Goal: Transaction & Acquisition: Purchase product/service

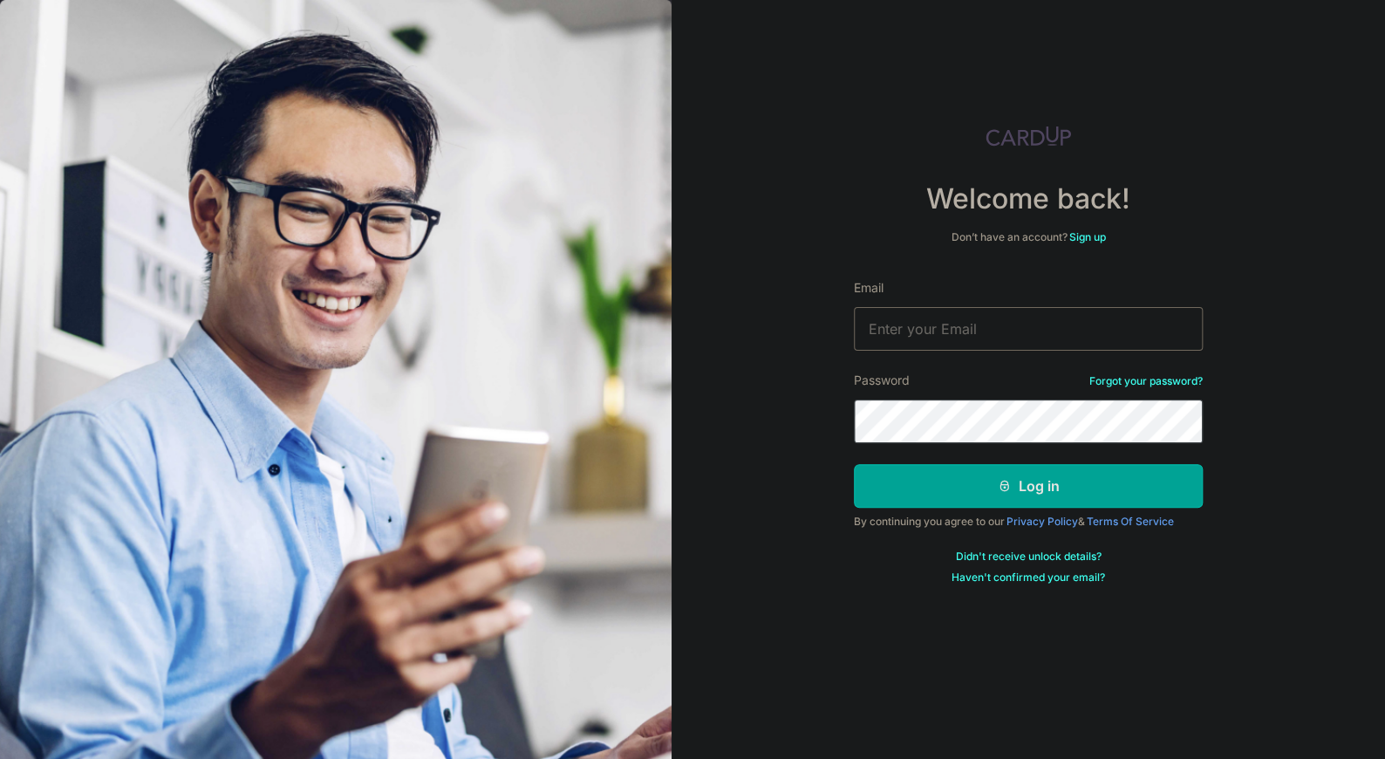
click at [1017, 343] on input "Email" at bounding box center [1028, 329] width 349 height 44
type input "hello@lume.sg"
click at [854, 464] on button "Log in" at bounding box center [1028, 486] width 349 height 44
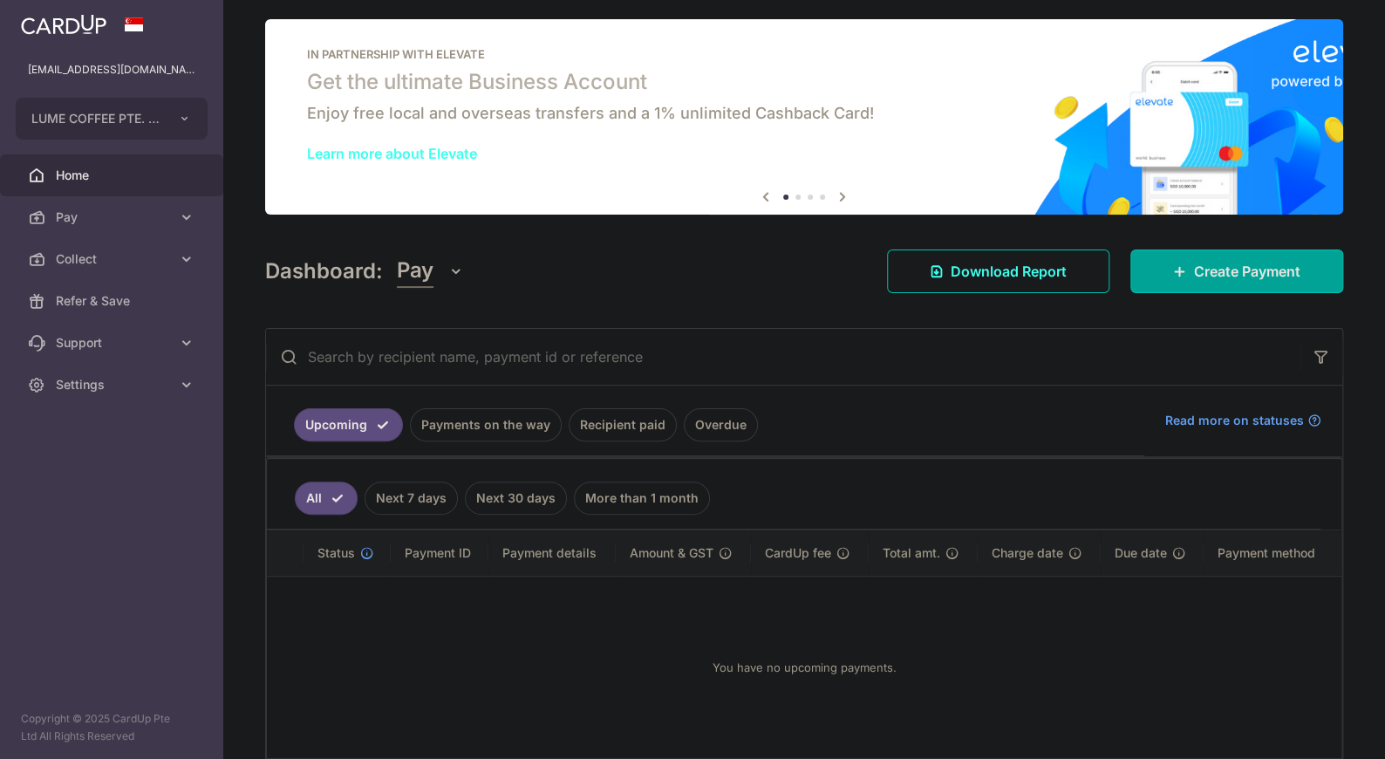
scroll to position [3, 0]
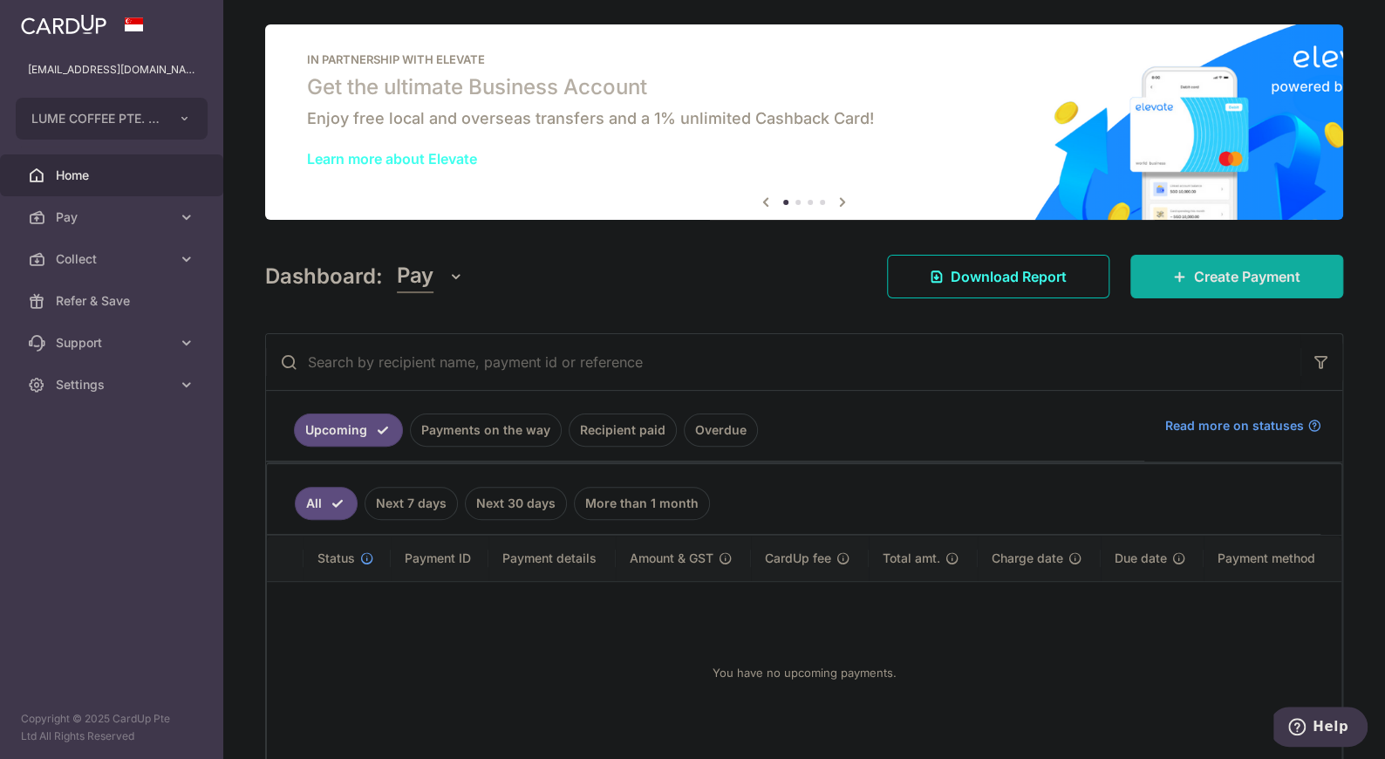
click at [1242, 272] on span "Create Payment" at bounding box center [1247, 276] width 106 height 21
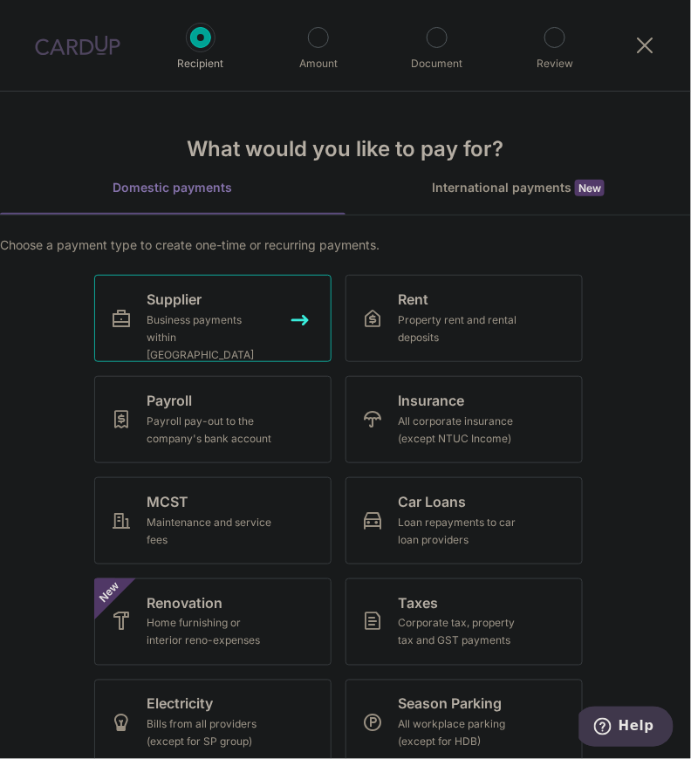
click at [242, 331] on div "Business payments within Singapore" at bounding box center [210, 337] width 126 height 52
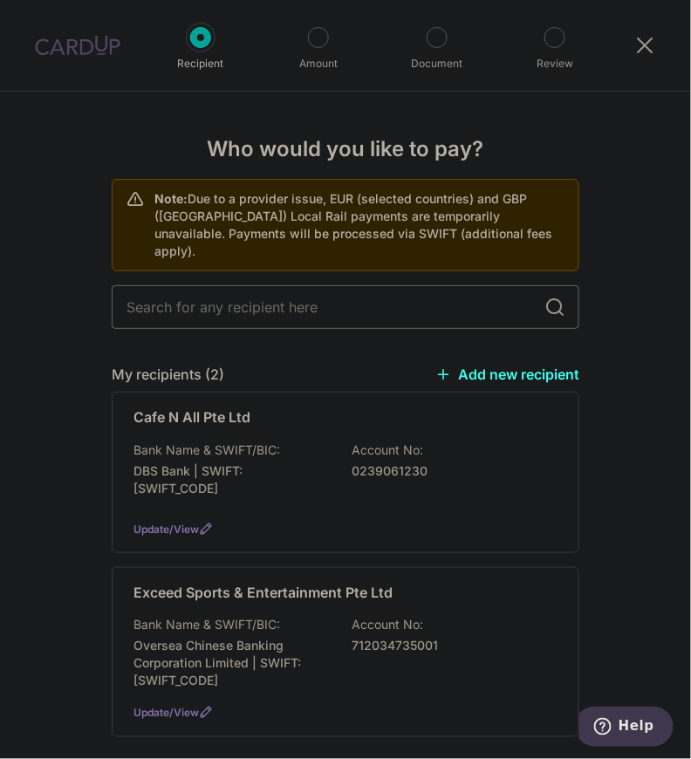
click at [233, 301] on input "text" at bounding box center [345, 307] width 467 height 44
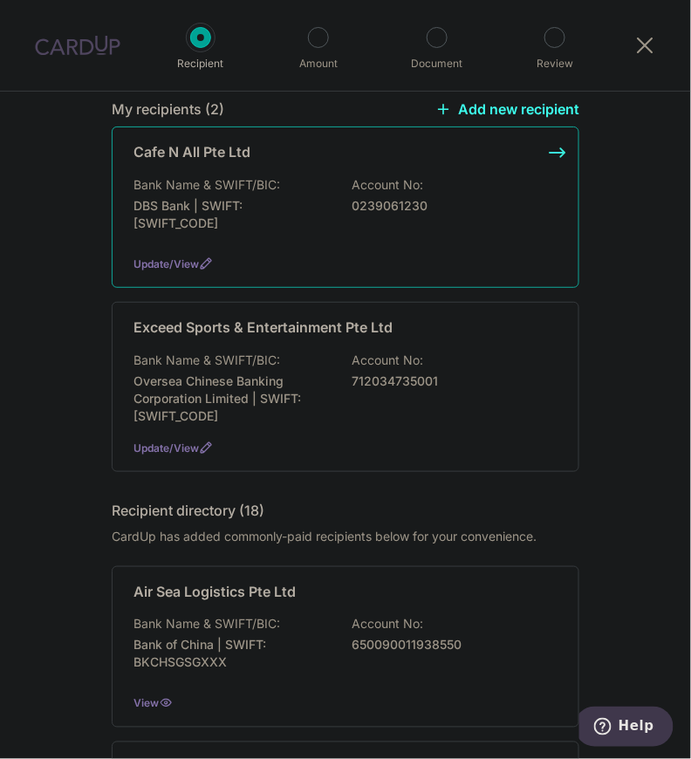
scroll to position [276, 0]
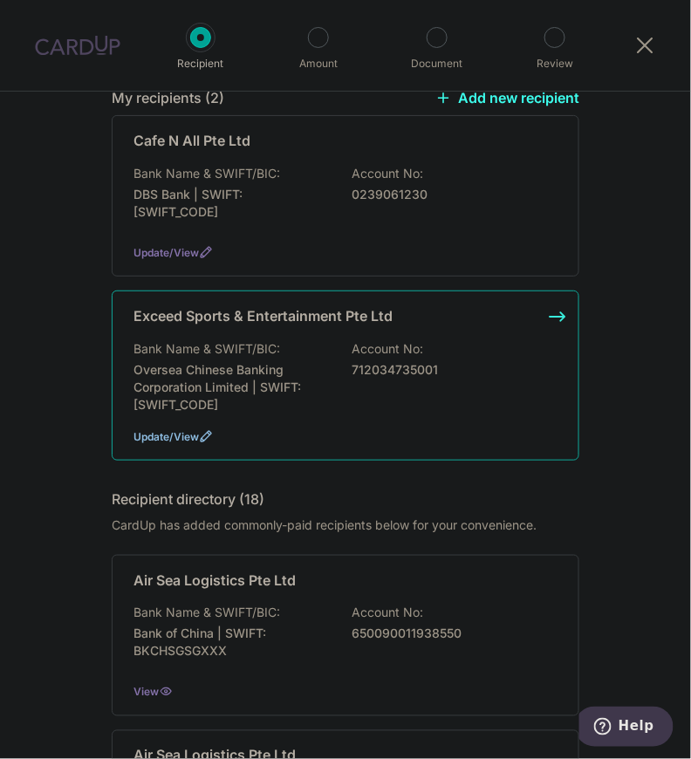
click at [174, 430] on span "Update/View" at bounding box center [165, 436] width 65 height 13
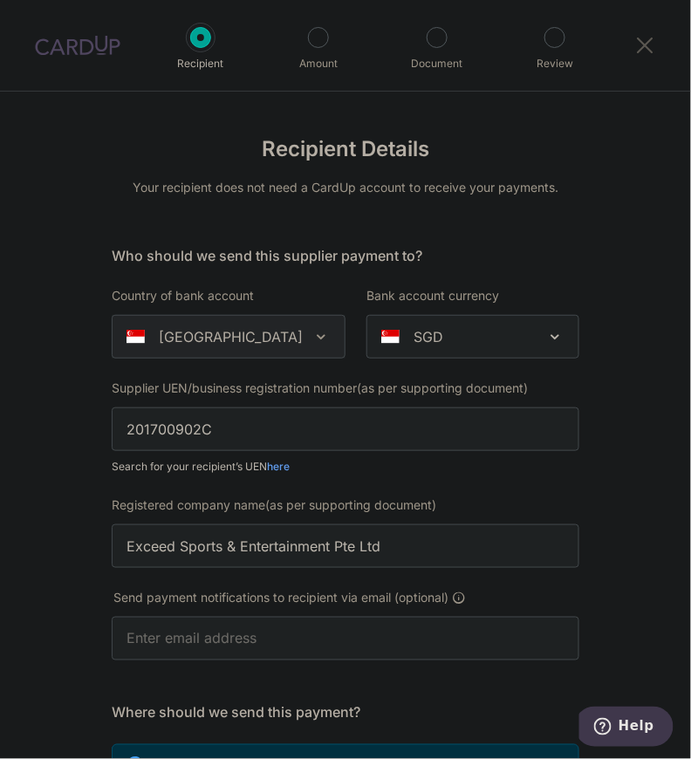
click at [641, 46] on icon at bounding box center [645, 45] width 21 height 22
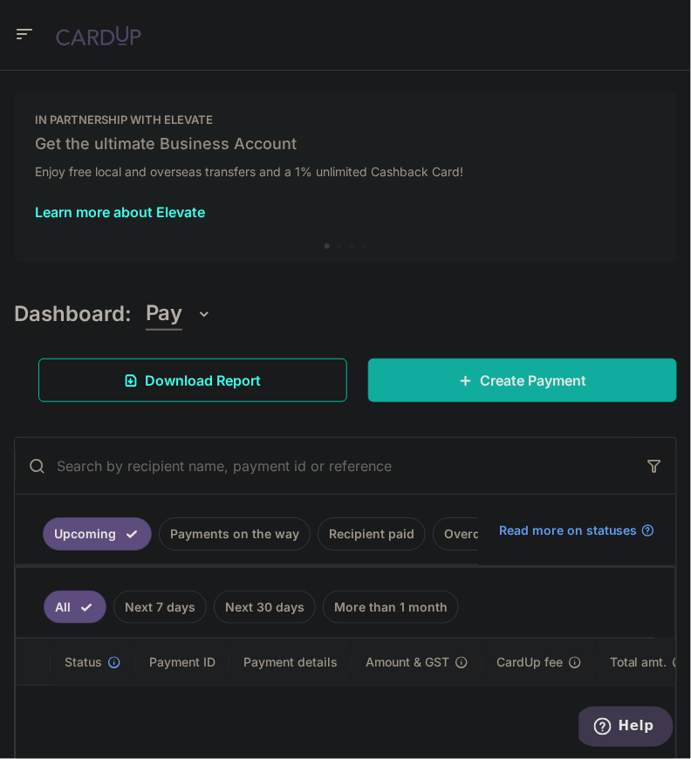
click at [462, 358] on link "Create Payment" at bounding box center [522, 380] width 309 height 44
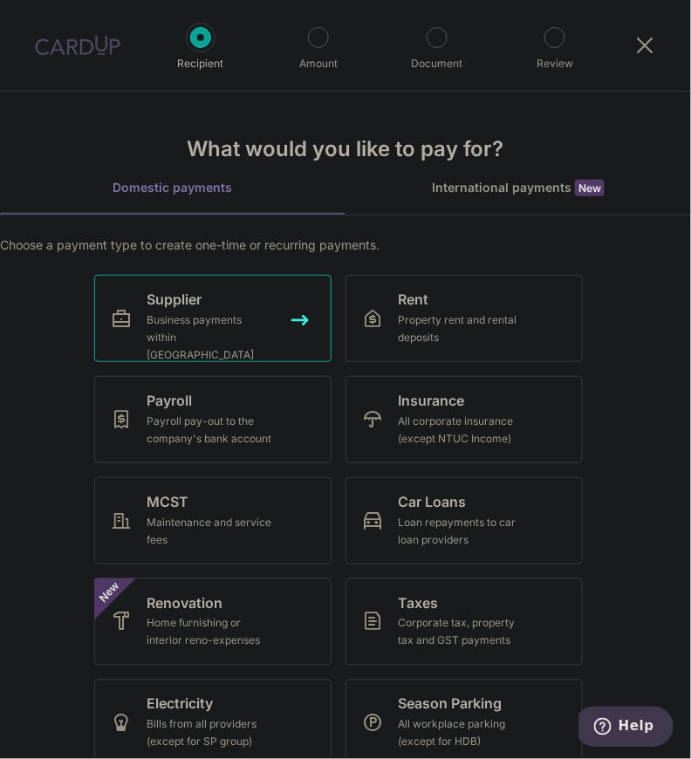
click at [166, 322] on div "Business payments within [GEOGRAPHIC_DATA]" at bounding box center [210, 337] width 126 height 52
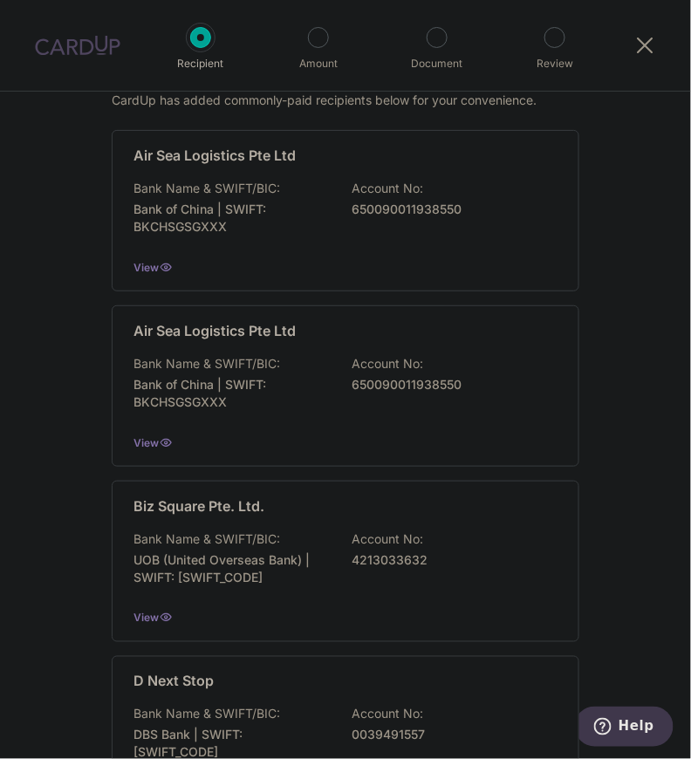
scroll to position [283, 0]
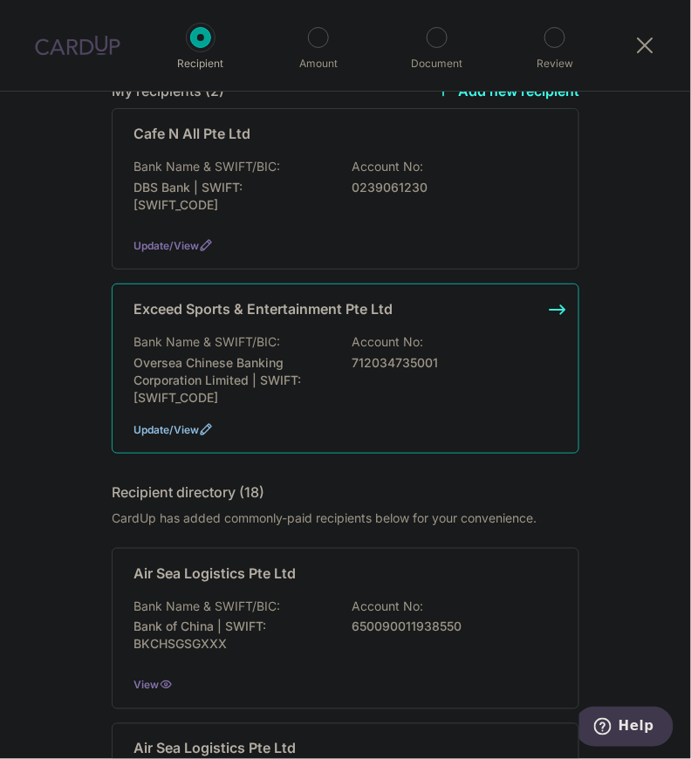
click at [199, 422] on icon at bounding box center [206, 429] width 14 height 14
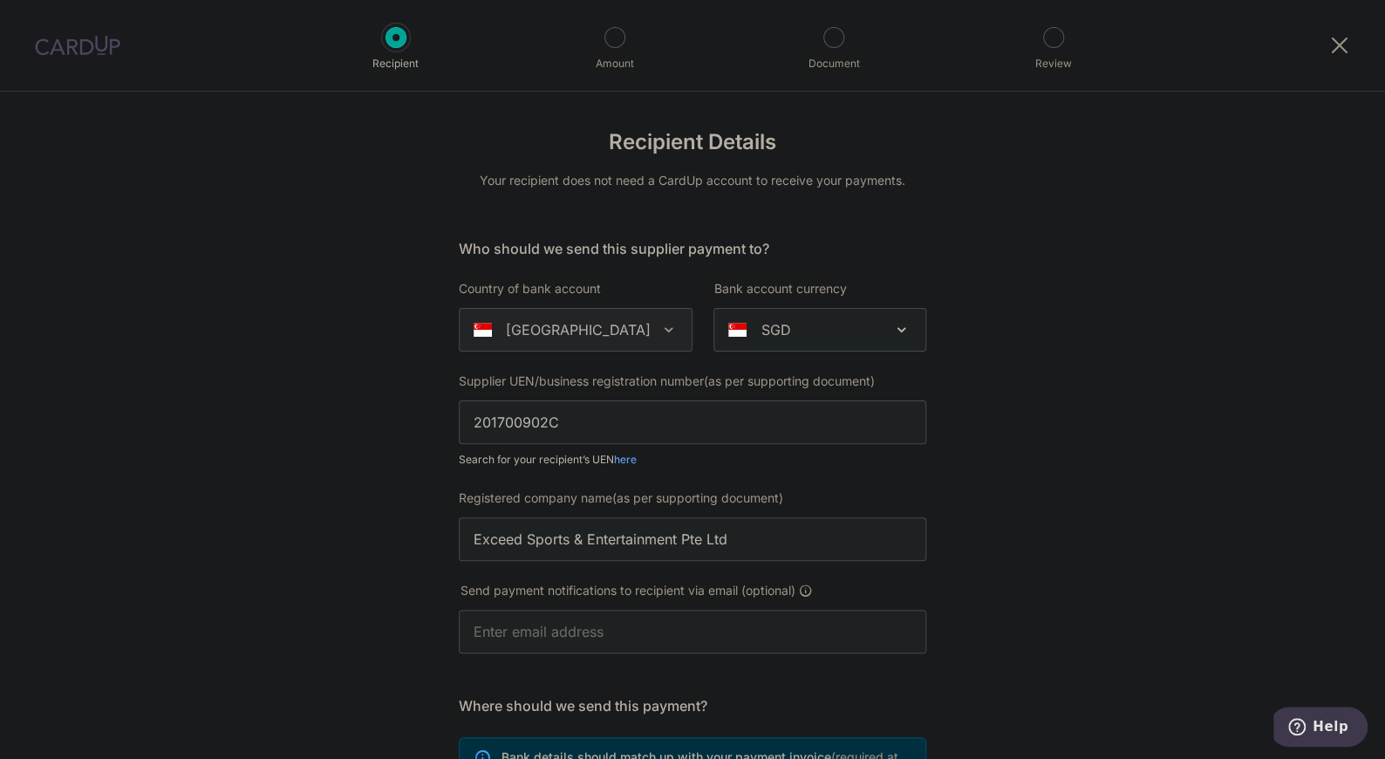
scroll to position [365, 0]
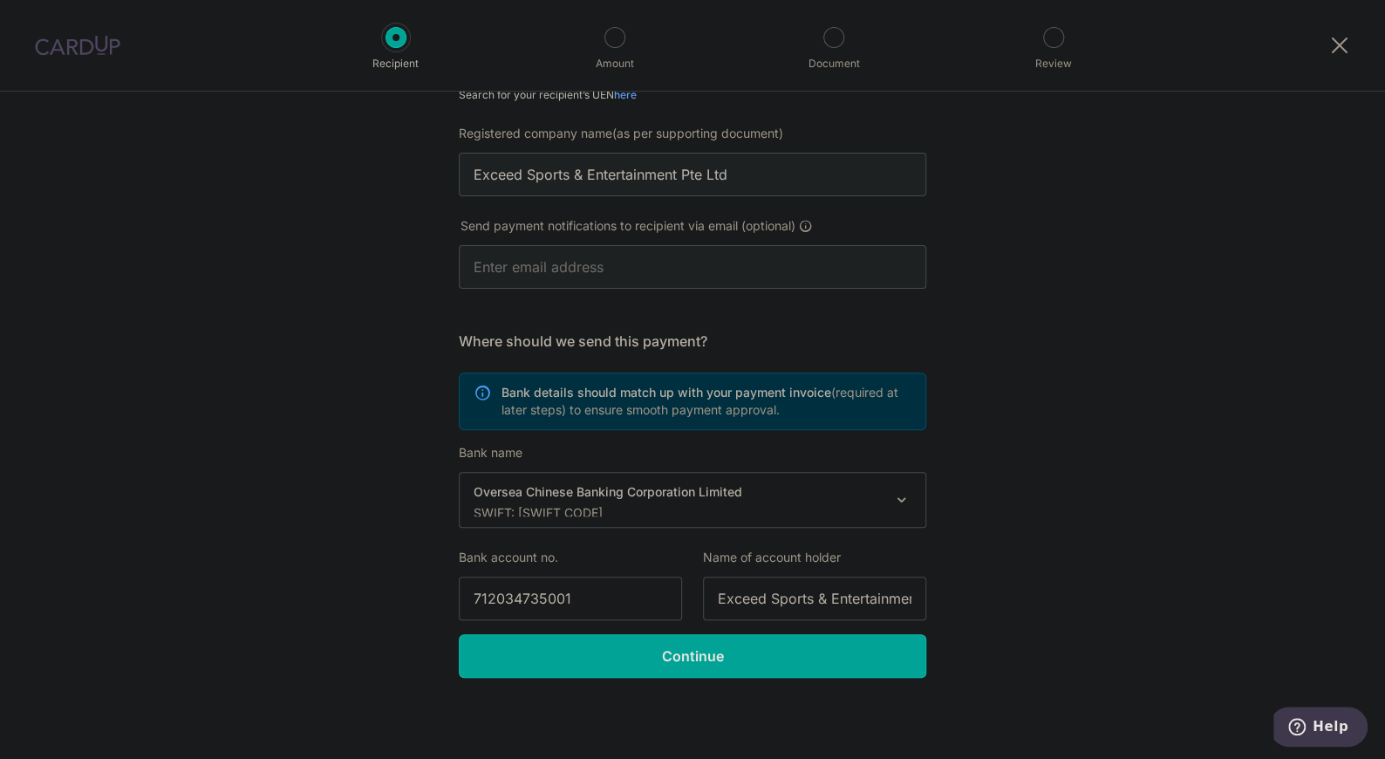
click at [690, 678] on div "Recipient Details Your recipient does not need a CardUp account to receive your…" at bounding box center [692, 243] width 1385 height 1033
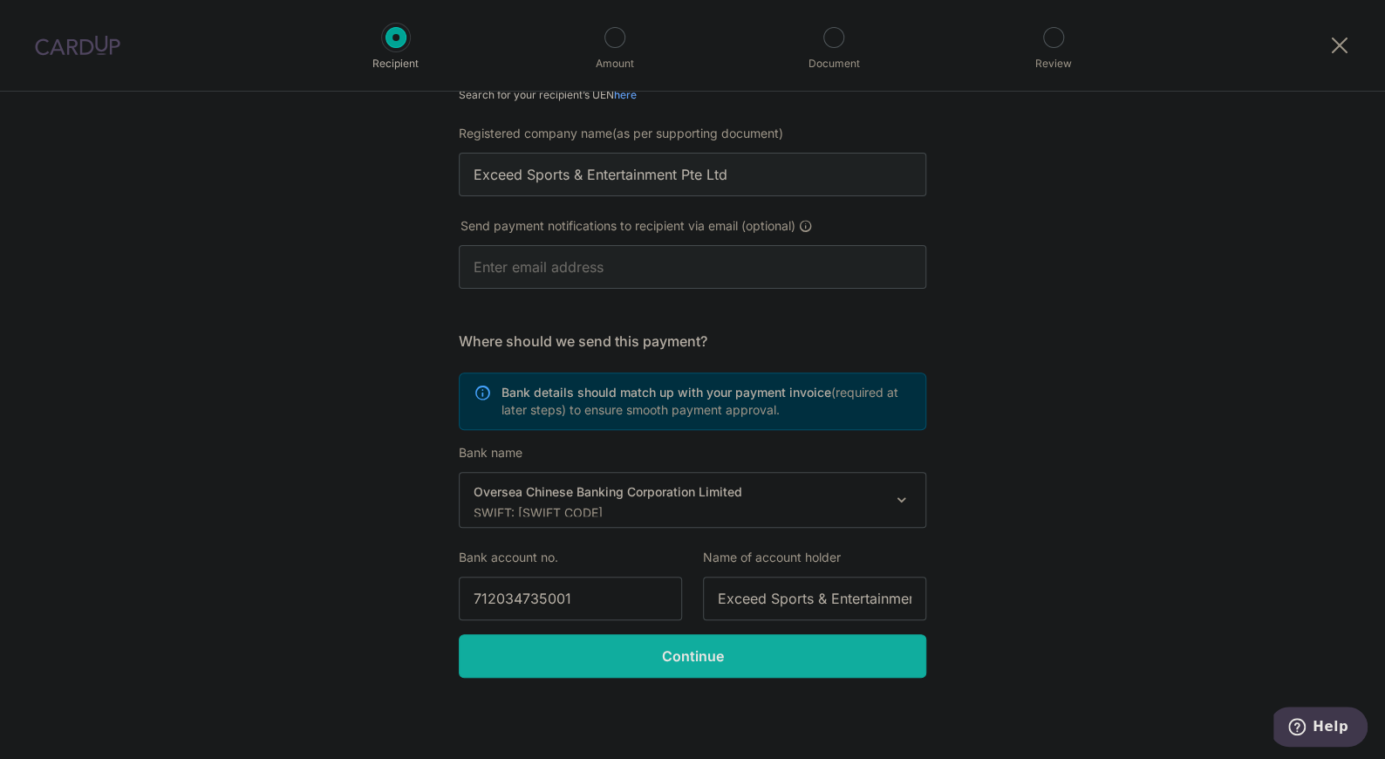
click at [690, 663] on input "Continue" at bounding box center [692, 656] width 467 height 44
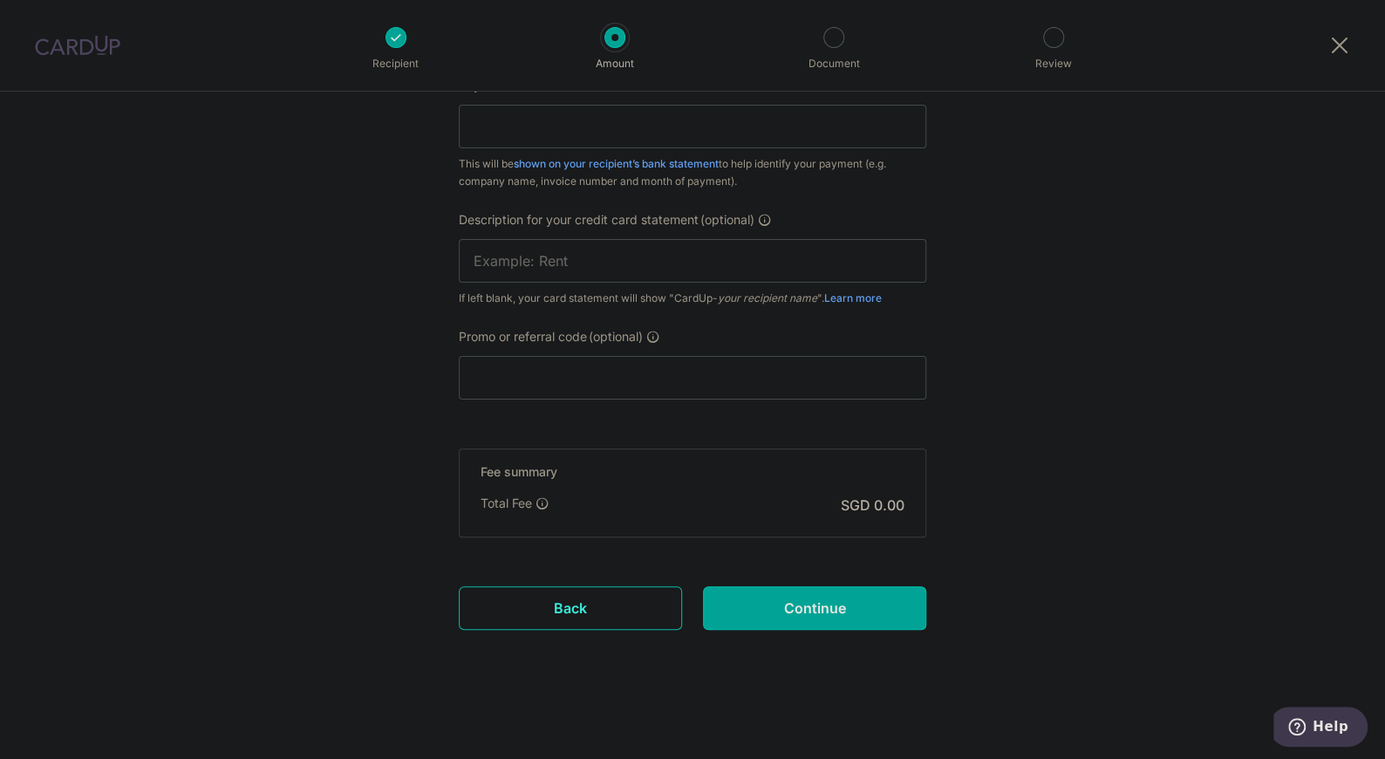
click at [572, 617] on link "Back" at bounding box center [570, 608] width 223 height 44
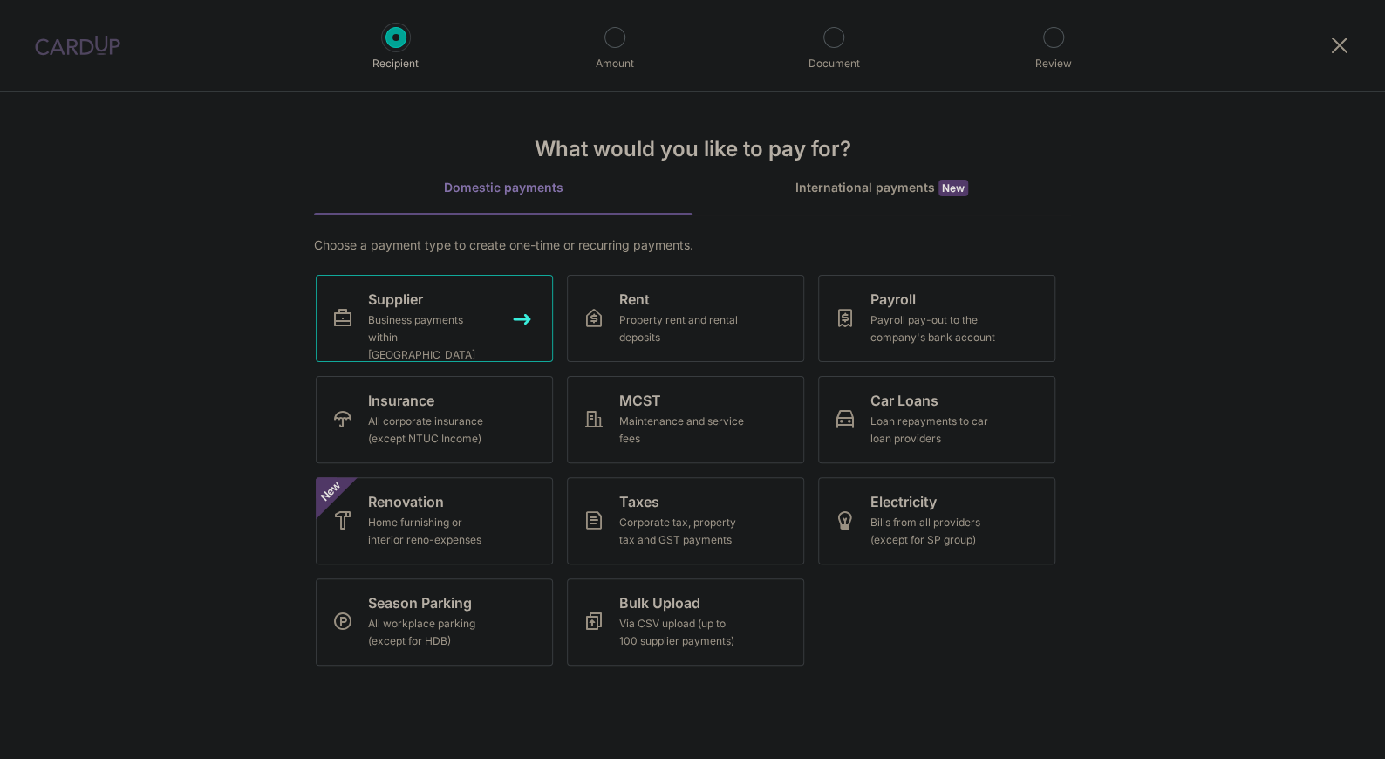
click at [489, 285] on link "Supplier Business payments within [GEOGRAPHIC_DATA]" at bounding box center [434, 318] width 237 height 87
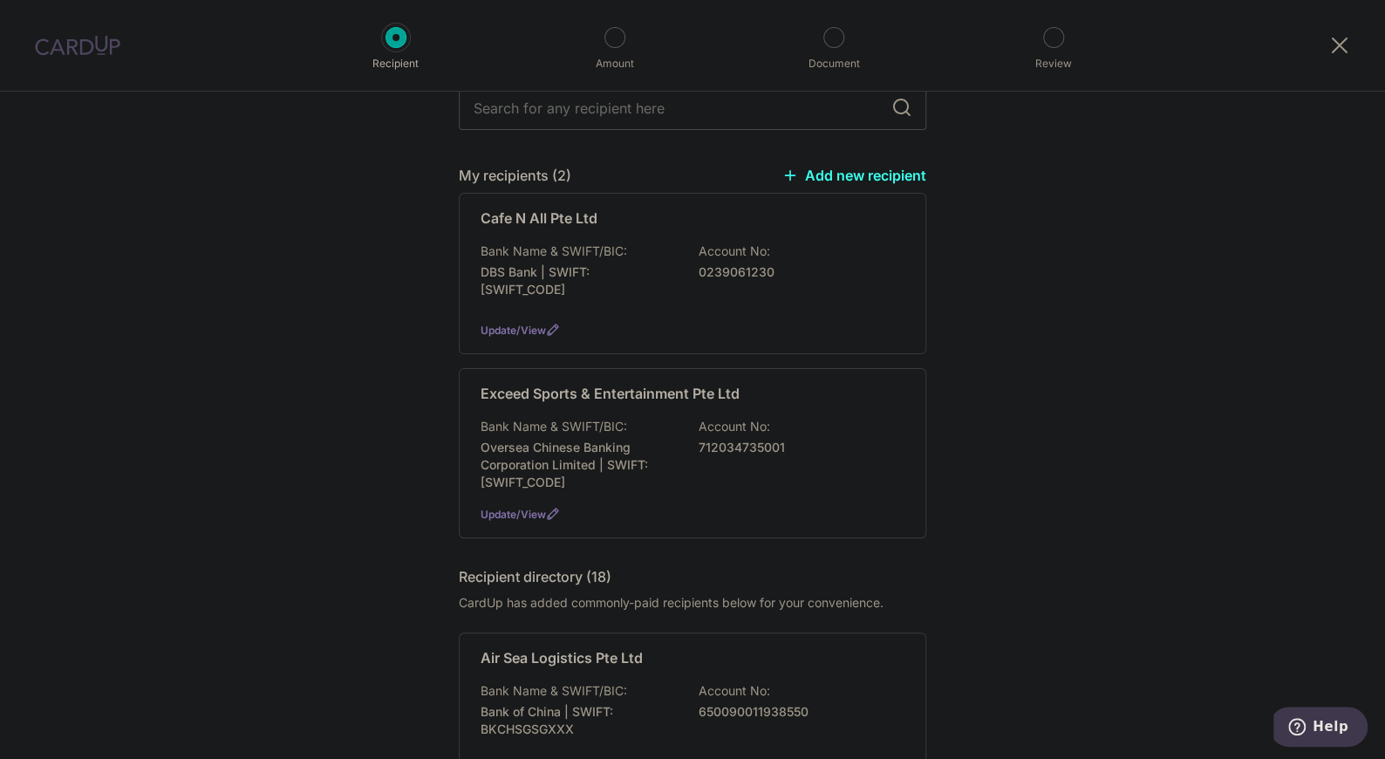
scroll to position [194, 0]
click at [894, 367] on div "Exceed Sports & Entertainment Pte Ltd Bank Name & SWIFT/BIC: Oversea Chinese Ba…" at bounding box center [692, 451] width 467 height 170
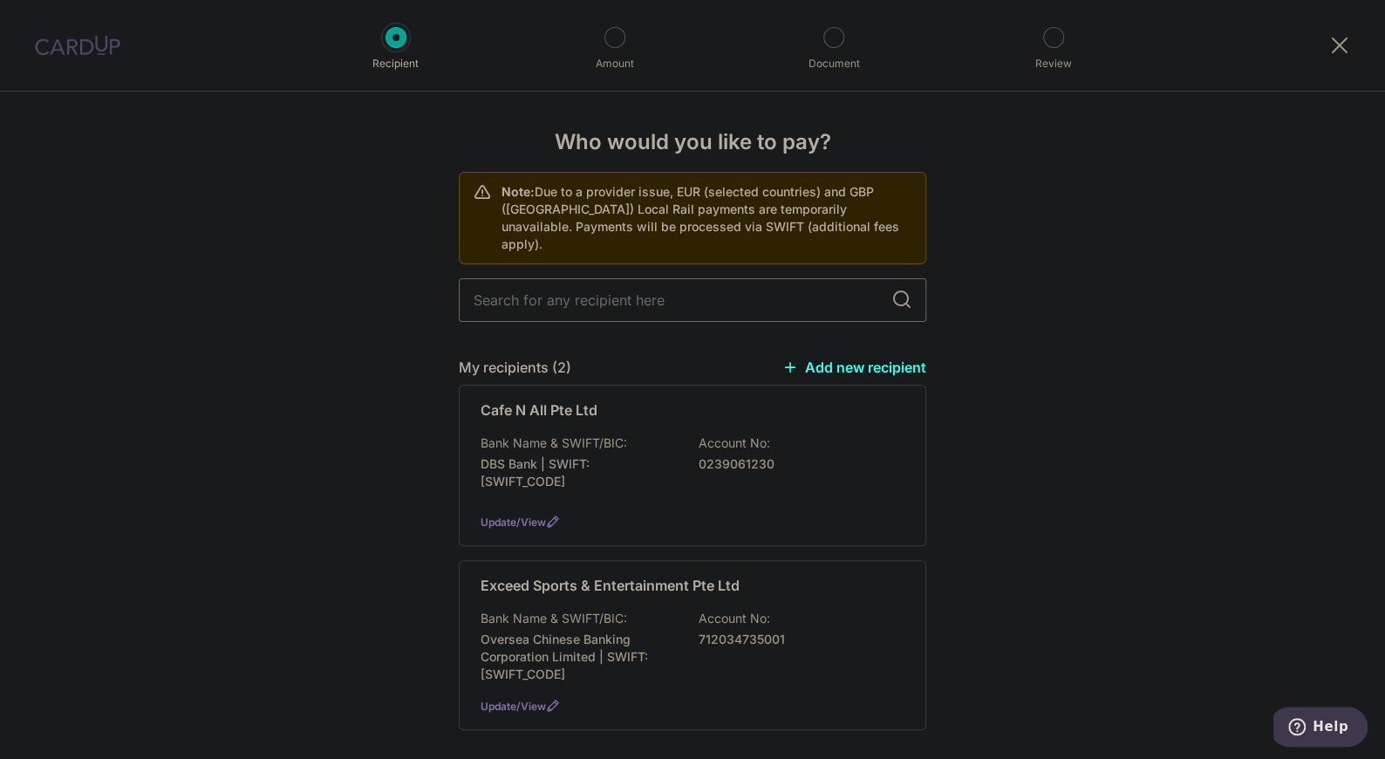
click at [618, 286] on input "text" at bounding box center [692, 300] width 467 height 44
type input "Qashier"
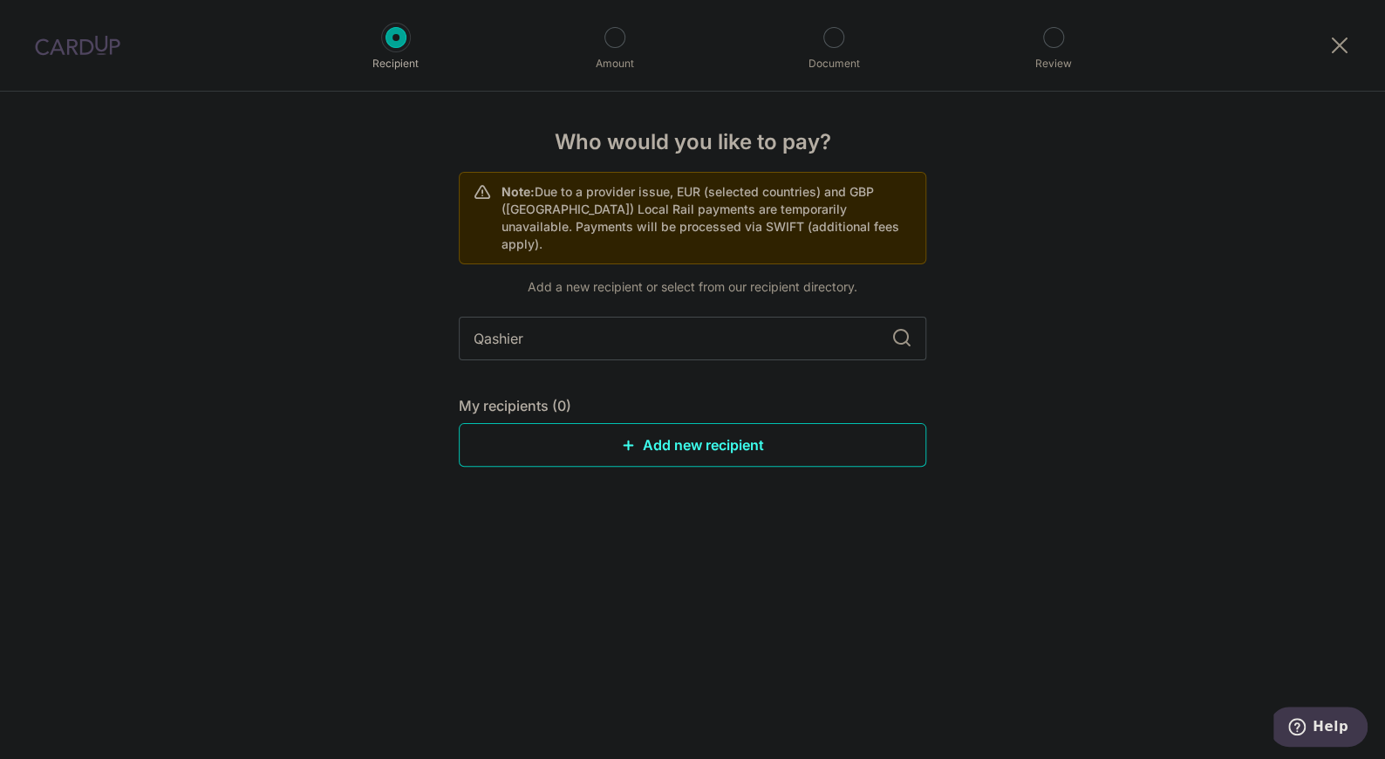
click at [896, 284] on div "Add a new recipient or select from our recipient directory. Qashier My recipien…" at bounding box center [692, 386] width 467 height 216
click at [733, 423] on link "Add new recipient" at bounding box center [692, 445] width 467 height 44
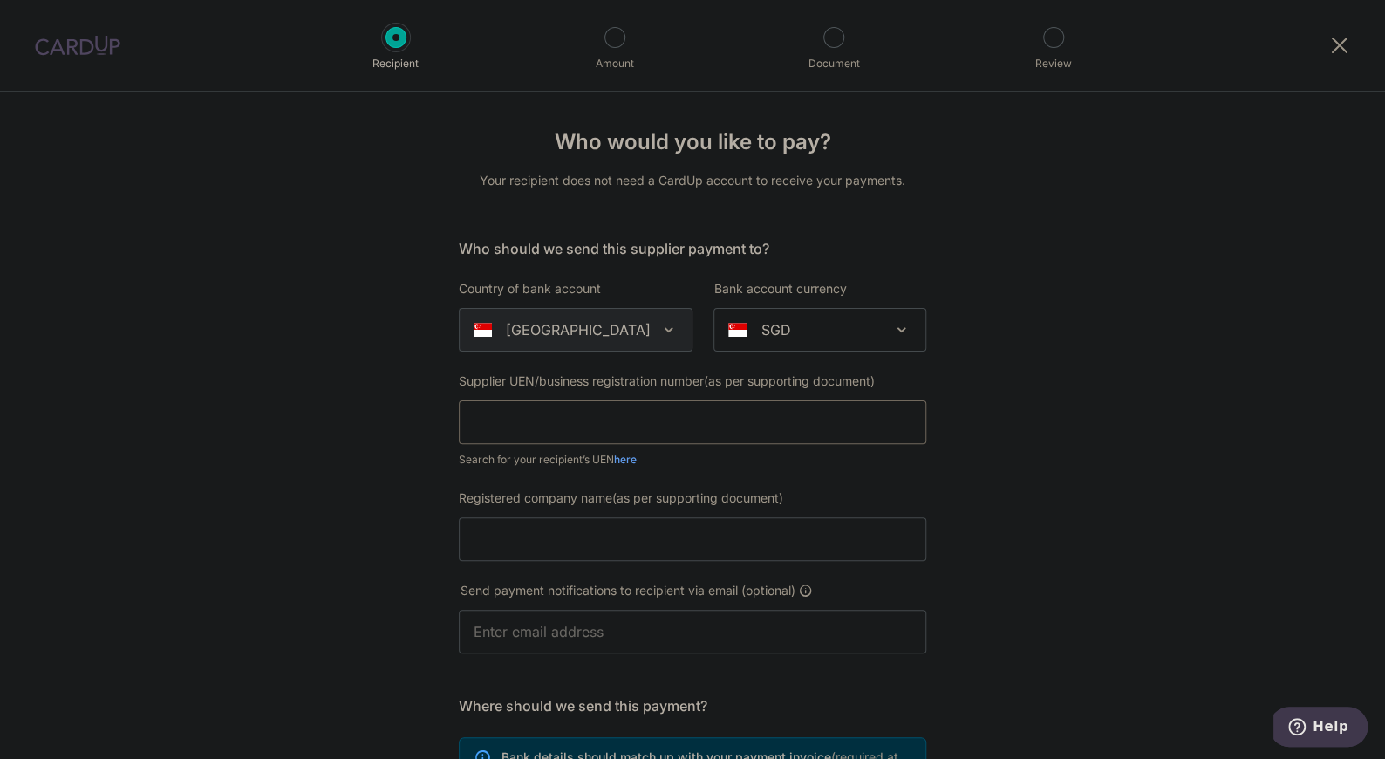
click at [614, 424] on input "text" at bounding box center [692, 422] width 467 height 44
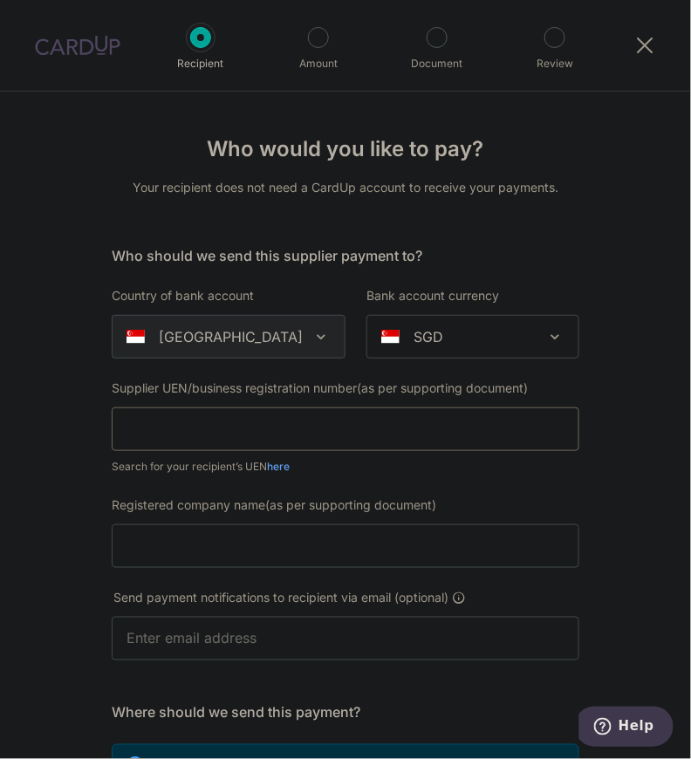
click at [191, 424] on input "text" at bounding box center [345, 429] width 467 height 44
paste input "201905998KPOS"
type input "201905998KPOS"
click at [181, 541] on input "Registered company name(as per supporting document)" at bounding box center [345, 546] width 467 height 44
type input "Qashier Pte Ltd"
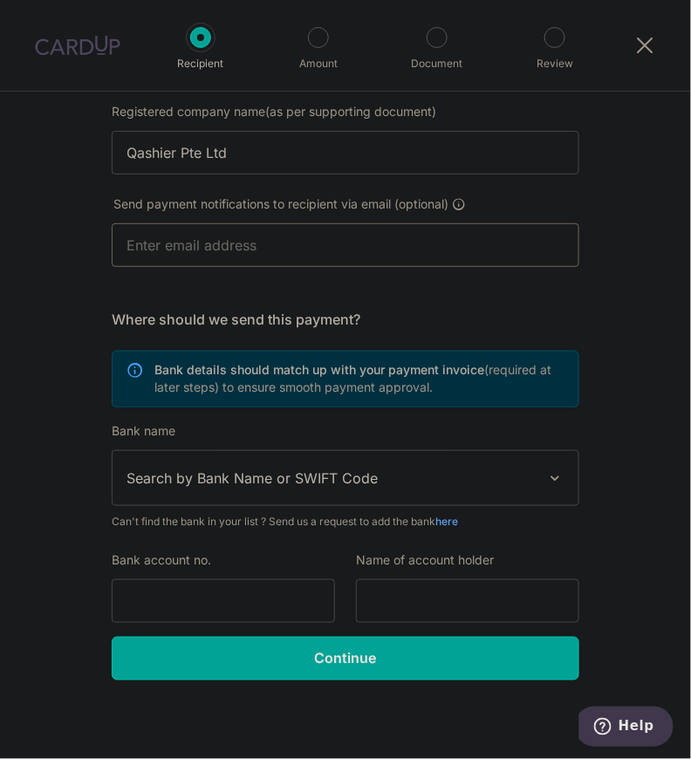
scroll to position [395, 0]
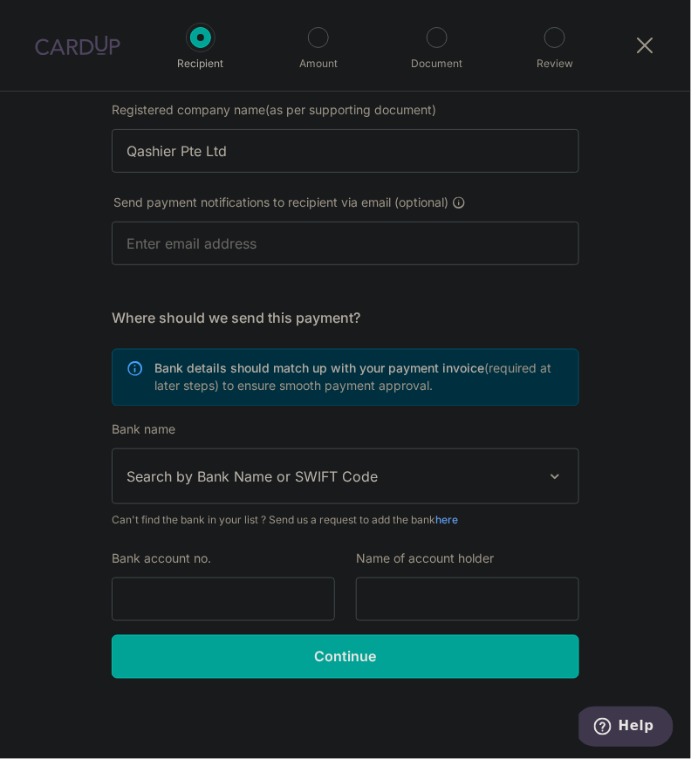
click at [269, 463] on span "Search by Bank Name or SWIFT Code" at bounding box center [345, 476] width 466 height 54
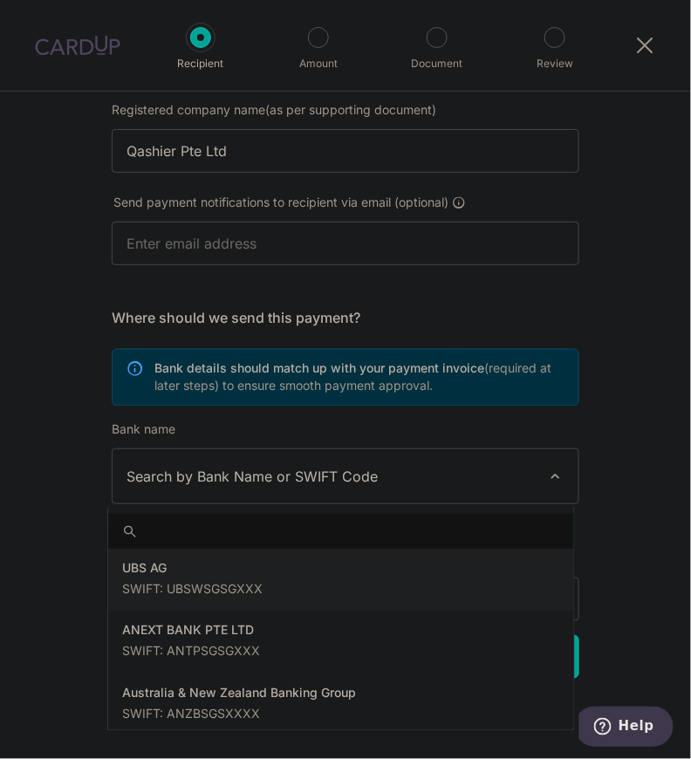
click at [178, 525] on input "search" at bounding box center [341, 531] width 466 height 35
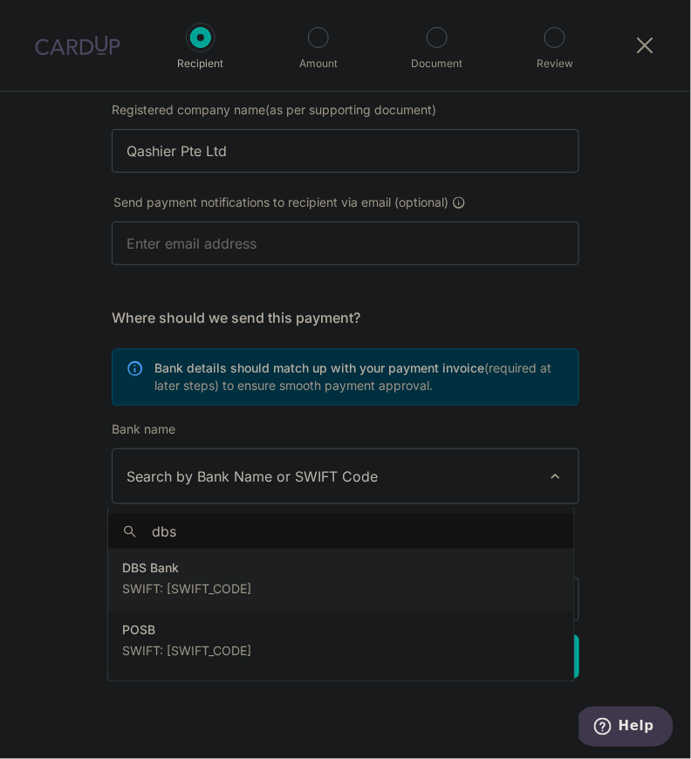
type input "dbs"
select select "6"
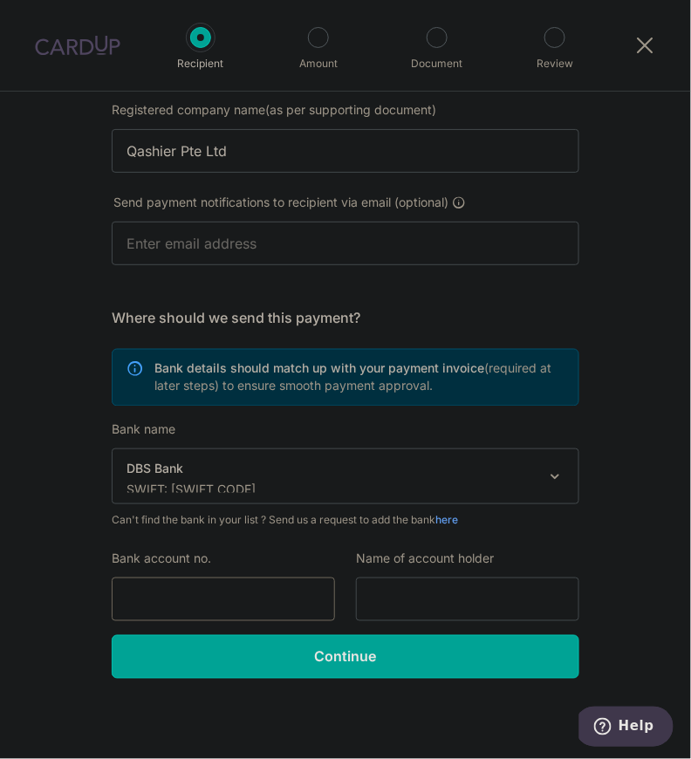
click at [182, 589] on input "Bank account no." at bounding box center [223, 599] width 223 height 44
click at [170, 580] on input "Bank account no." at bounding box center [223, 599] width 223 height 44
paste input "0721034727"
type input "0721034727"
click at [511, 602] on input "text" at bounding box center [467, 599] width 223 height 44
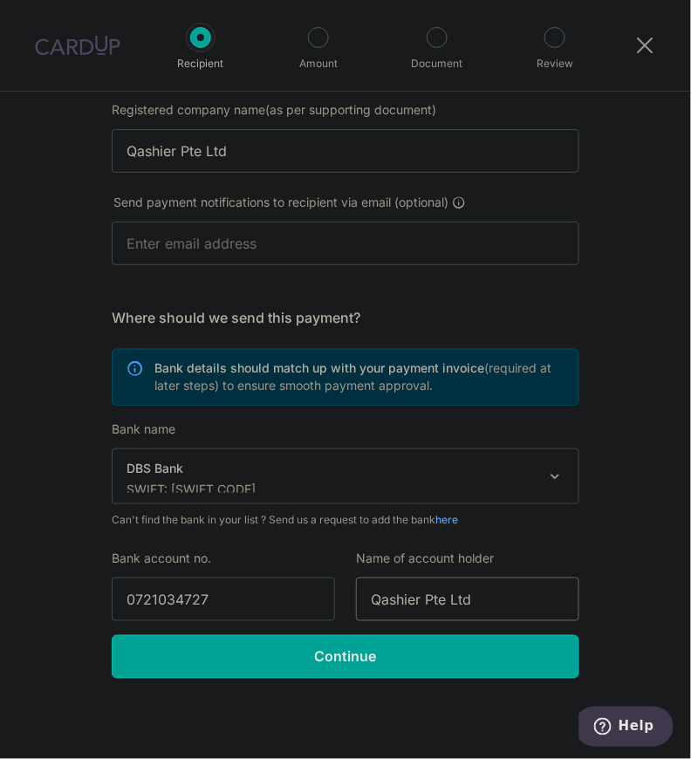
type input "Qashier Pte Ltd"
click at [554, 299] on form "Who should we send this supplier payment to? Country of bank account Algeria An…" at bounding box center [345, 264] width 467 height 828
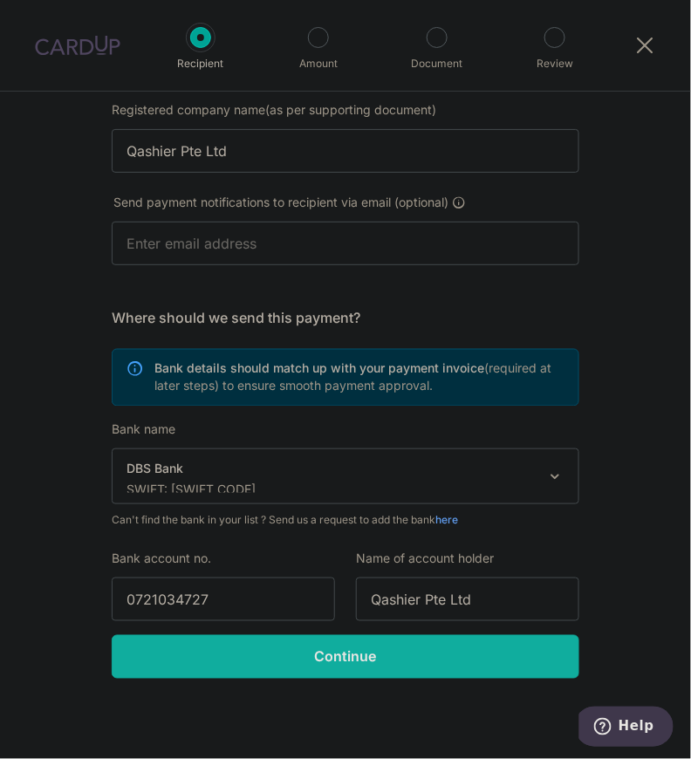
click at [361, 653] on input "Continue" at bounding box center [345, 657] width 467 height 44
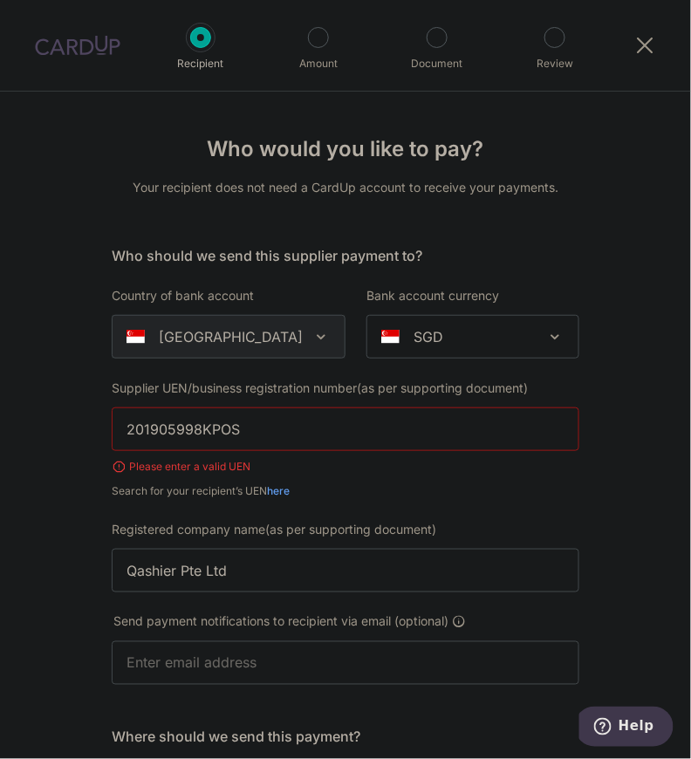
click at [273, 426] on input "201905998KPOS" at bounding box center [345, 429] width 467 height 44
drag, startPoint x: 276, startPoint y: 430, endPoint x: -50, endPoint y: 409, distance: 326.8
click at [0, 409] on html "Recipient Amount Document Review Who would you like to pay? Your recipient does…" at bounding box center [345, 379] width 691 height 759
paste input "0721034727"
paste input "text"
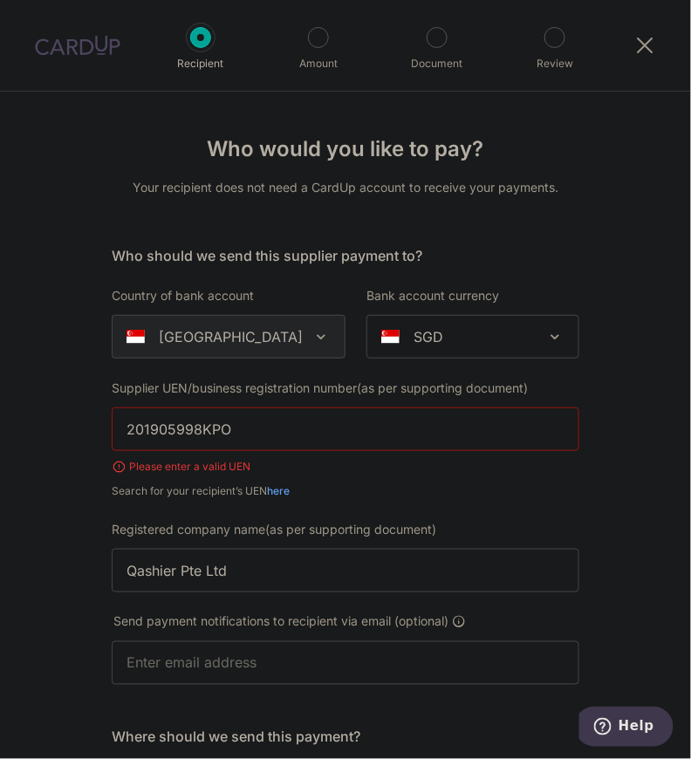
type input "201905998KPOS"
click at [577, 484] on div "Supplier UEN/business registration number(as per supporting document) 201905998…" at bounding box center [345, 439] width 488 height 120
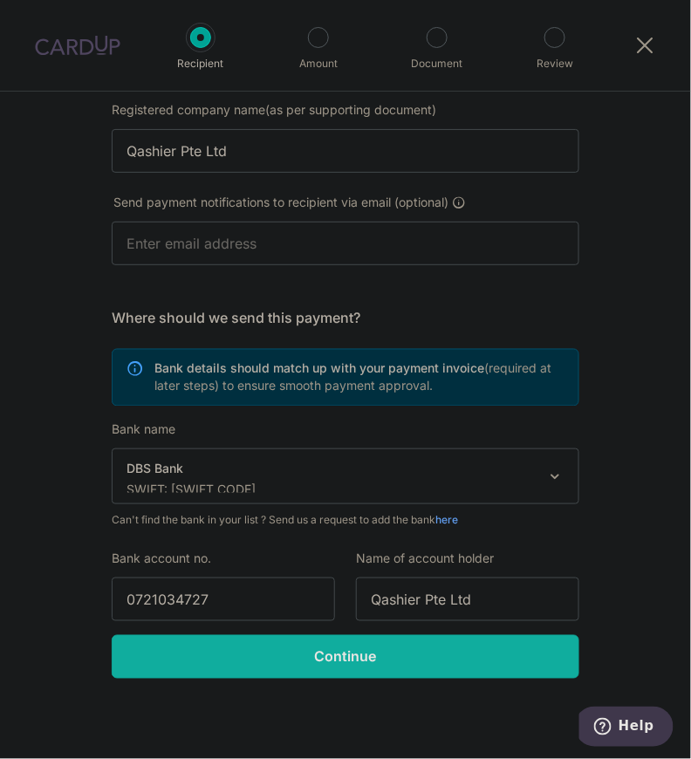
click at [249, 650] on input "Continue" at bounding box center [345, 657] width 467 height 44
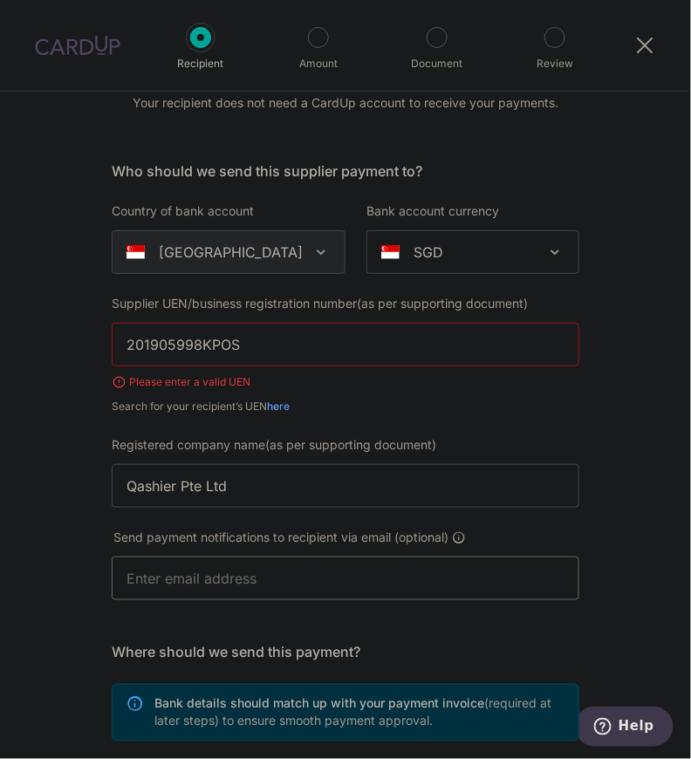
scroll to position [63, 0]
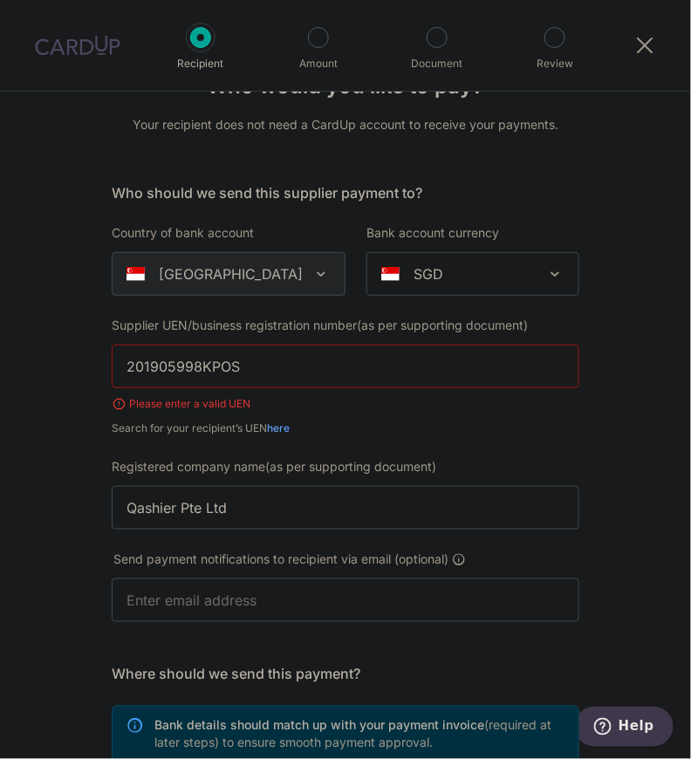
drag, startPoint x: 254, startPoint y: 373, endPoint x: 33, endPoint y: 367, distance: 220.7
click at [33, 367] on div "Who would you like to pay? Your recipient does not need a CardUp account to rec…" at bounding box center [345, 573] width 691 height 1088
type input "201905998KPOS"
click at [44, 369] on div "Who would you like to pay? Your recipient does not need a CardUp account to rec…" at bounding box center [345, 573] width 691 height 1088
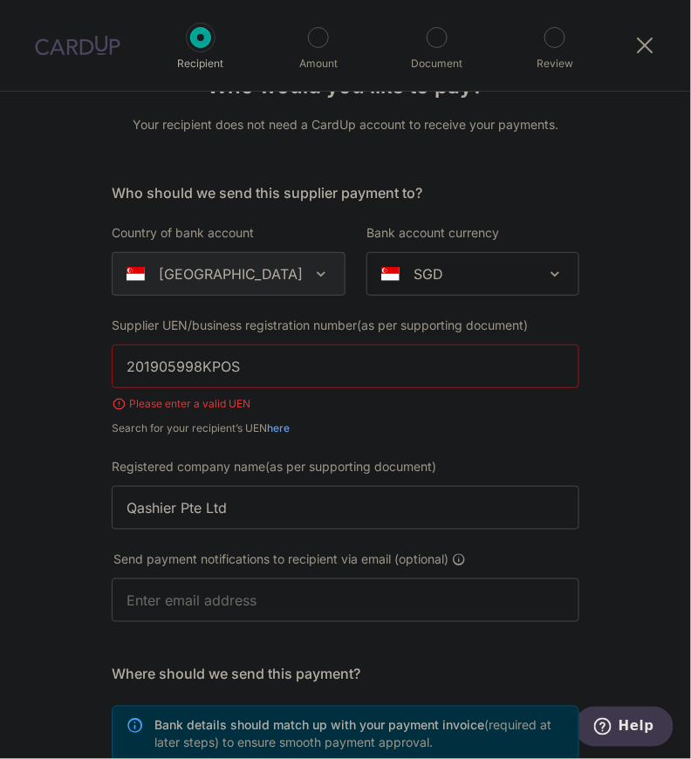
scroll to position [419, 0]
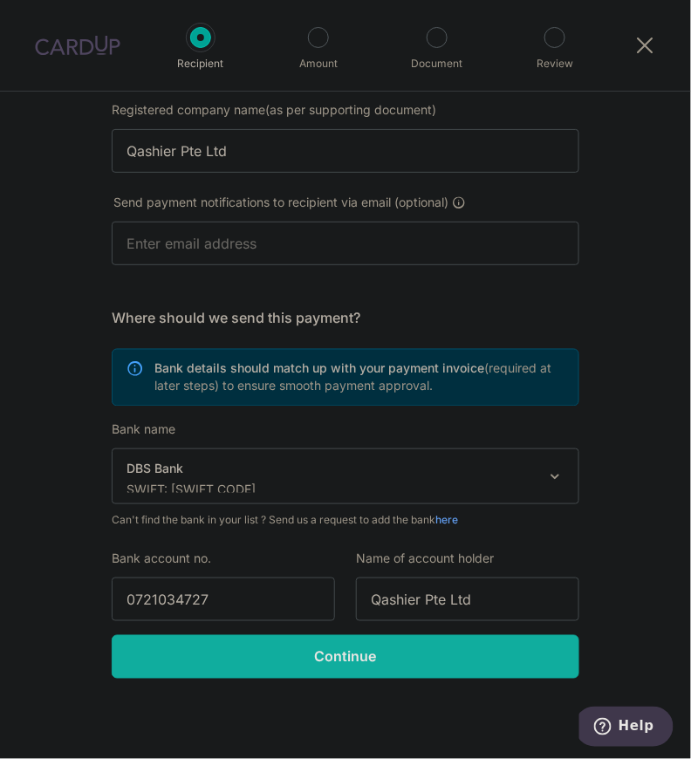
click at [319, 643] on input "Continue" at bounding box center [345, 657] width 467 height 44
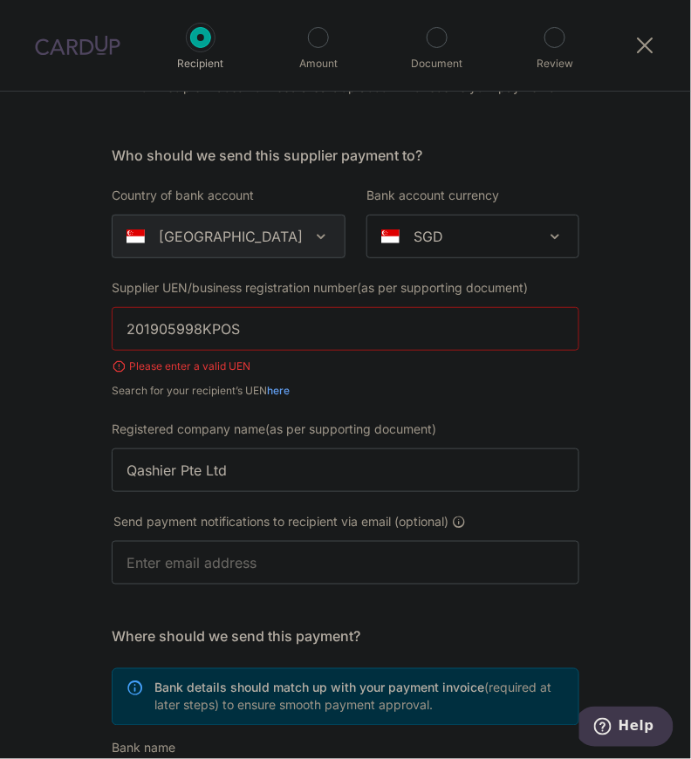
scroll to position [91, 0]
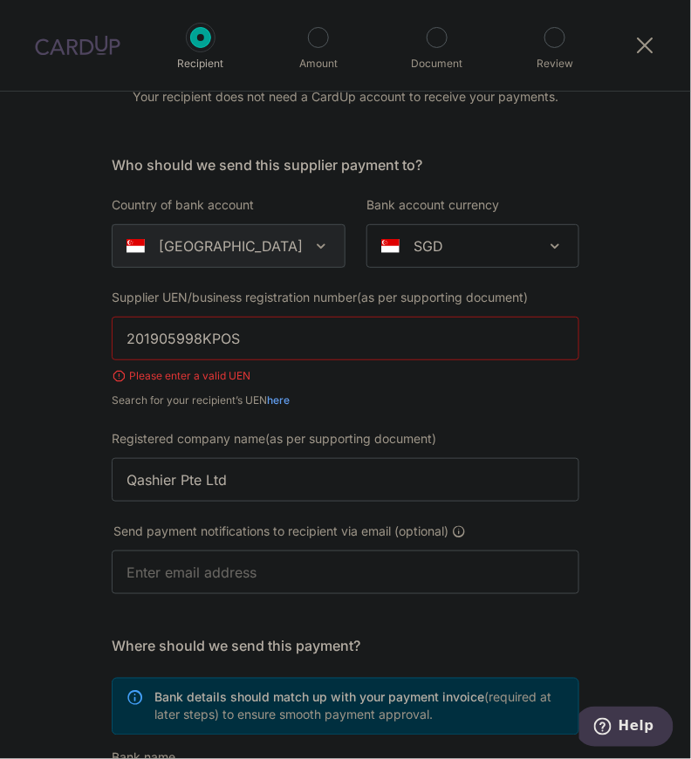
drag, startPoint x: 268, startPoint y: 336, endPoint x: -38, endPoint y: 344, distance: 306.2
click at [0, 344] on html "Recipient Amount Document Review Who would you like to pay? Your recipient does…" at bounding box center [345, 379] width 691 height 759
type input "201905998K"
click at [51, 358] on div "Who would you like to pay? Your recipient does not need a CardUp account to rec…" at bounding box center [345, 545] width 691 height 1088
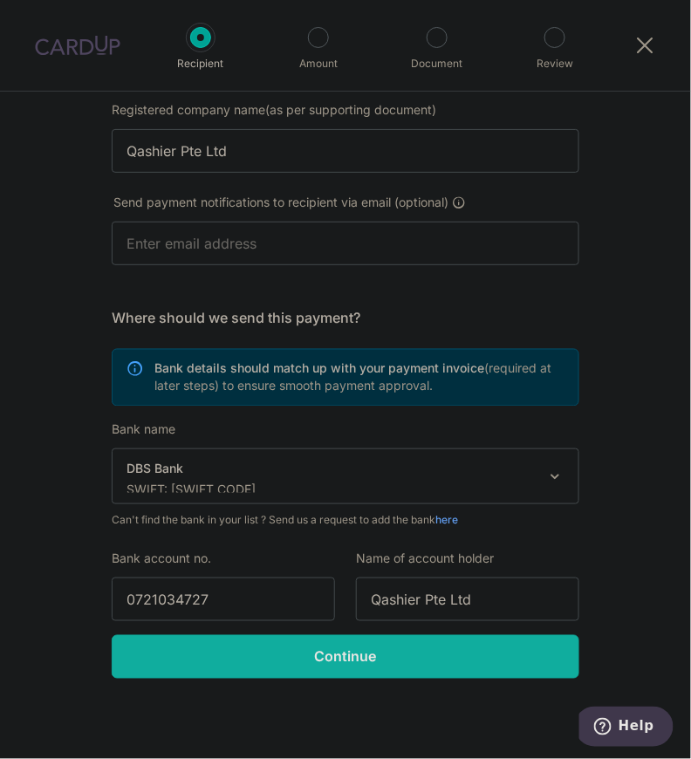
click at [206, 646] on input "Continue" at bounding box center [345, 657] width 467 height 44
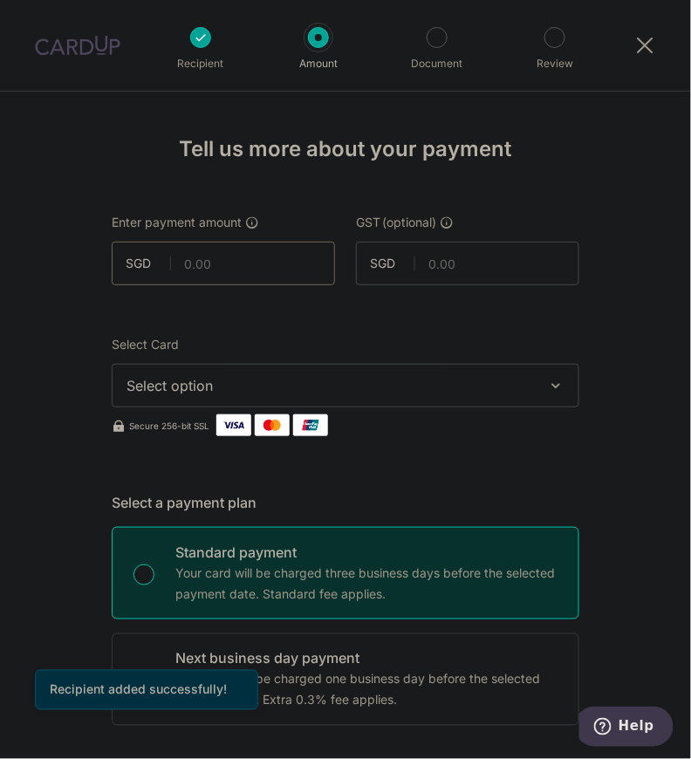
click at [219, 245] on input "text" at bounding box center [223, 264] width 223 height 44
type input "760.00"
click at [460, 268] on input "text" at bounding box center [467, 264] width 223 height 44
type input "68.40"
click at [340, 392] on span "Select option" at bounding box center [329, 385] width 406 height 21
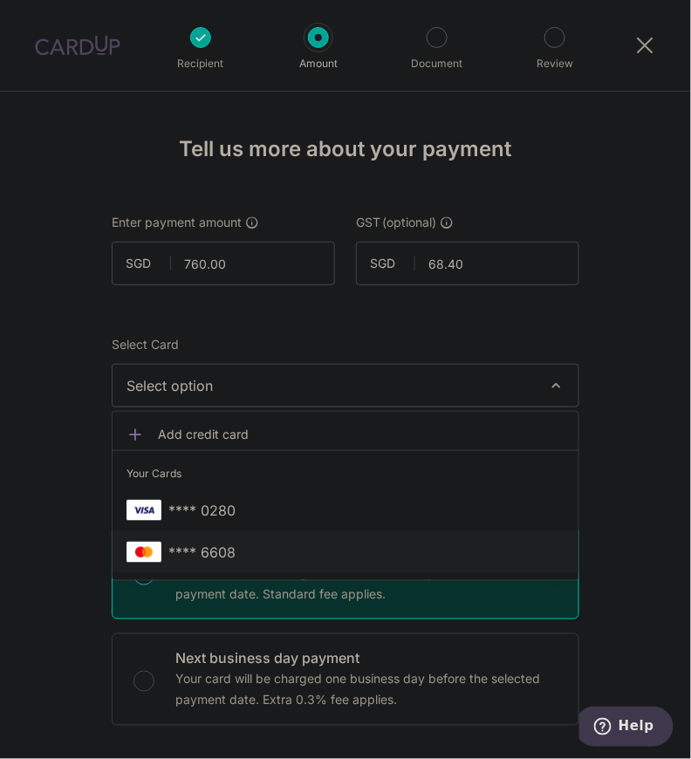
click at [213, 549] on span "**** 6608" at bounding box center [201, 552] width 67 height 21
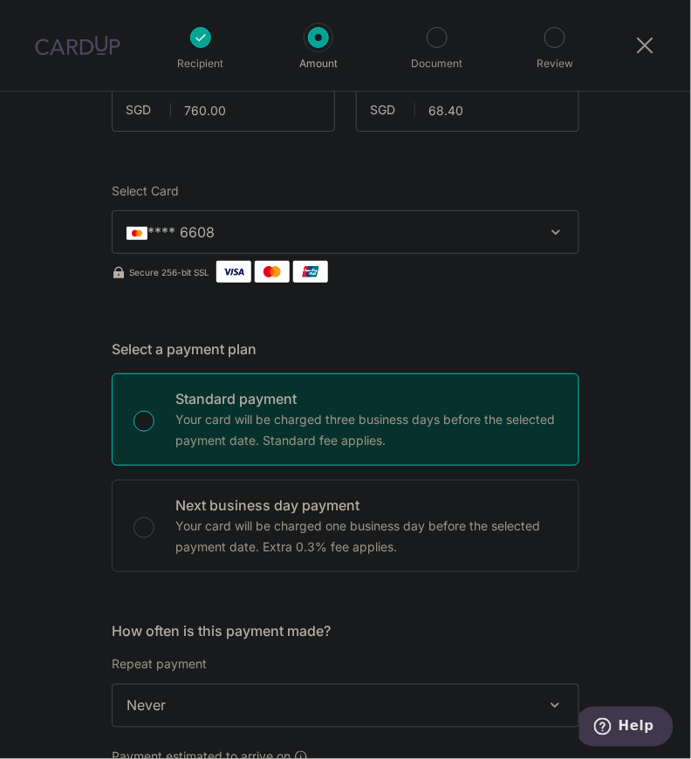
scroll to position [156, 0]
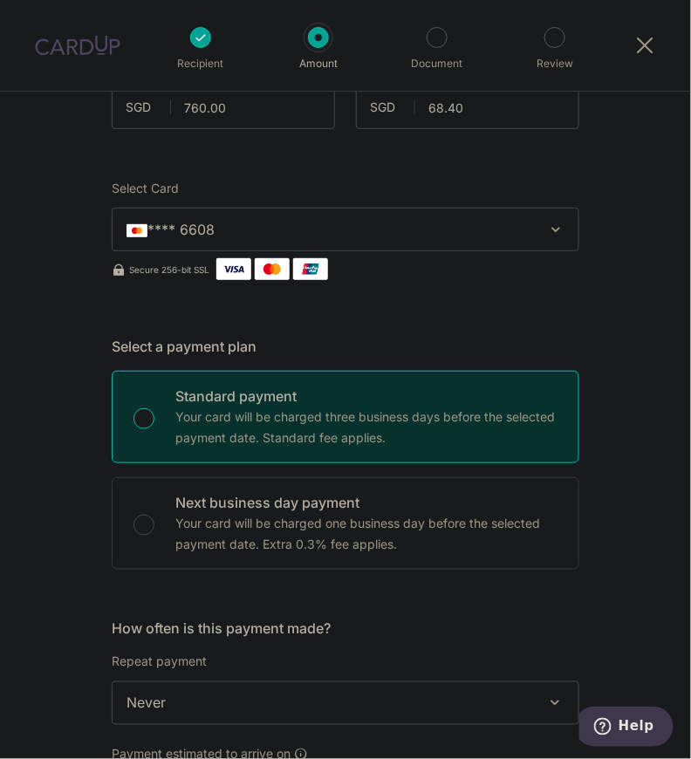
click at [474, 239] on span "**** 6608" at bounding box center [329, 229] width 406 height 21
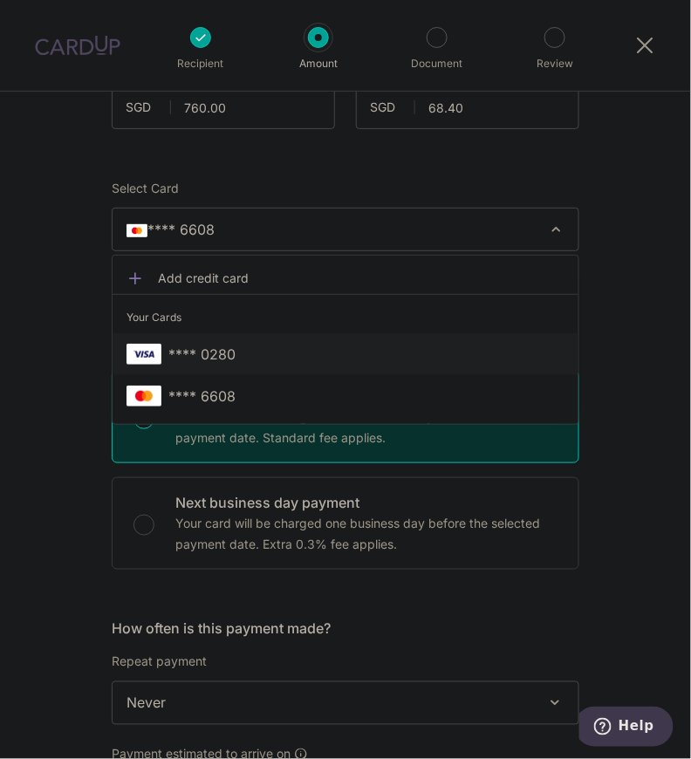
click at [405, 359] on span "**** 0280" at bounding box center [345, 354] width 438 height 21
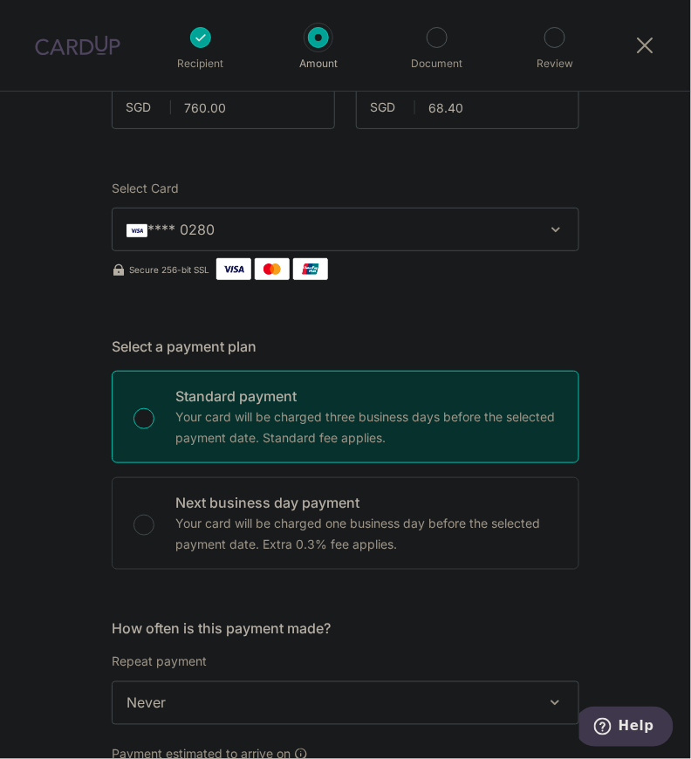
click at [365, 237] on span "**** 0280" at bounding box center [329, 229] width 406 height 21
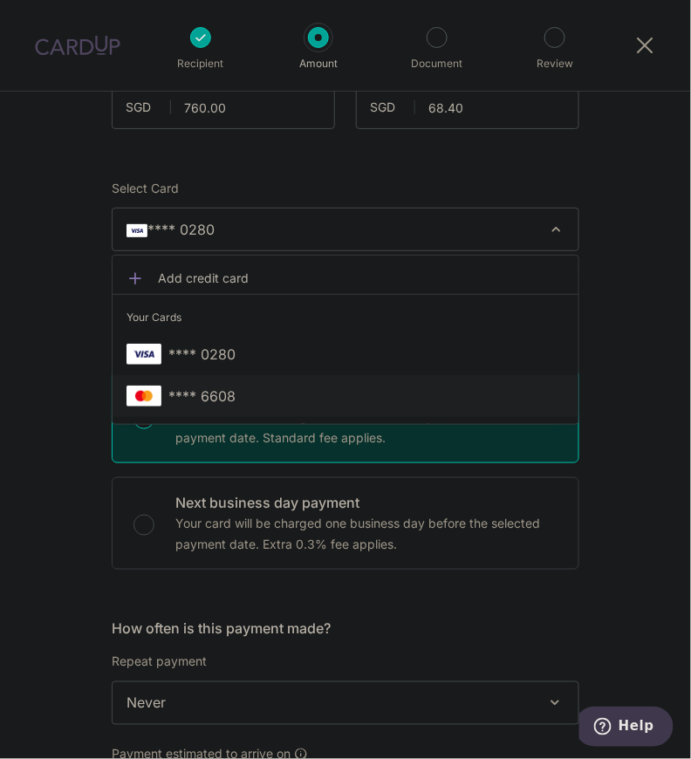
click at [307, 397] on span "**** 6608" at bounding box center [345, 395] width 438 height 21
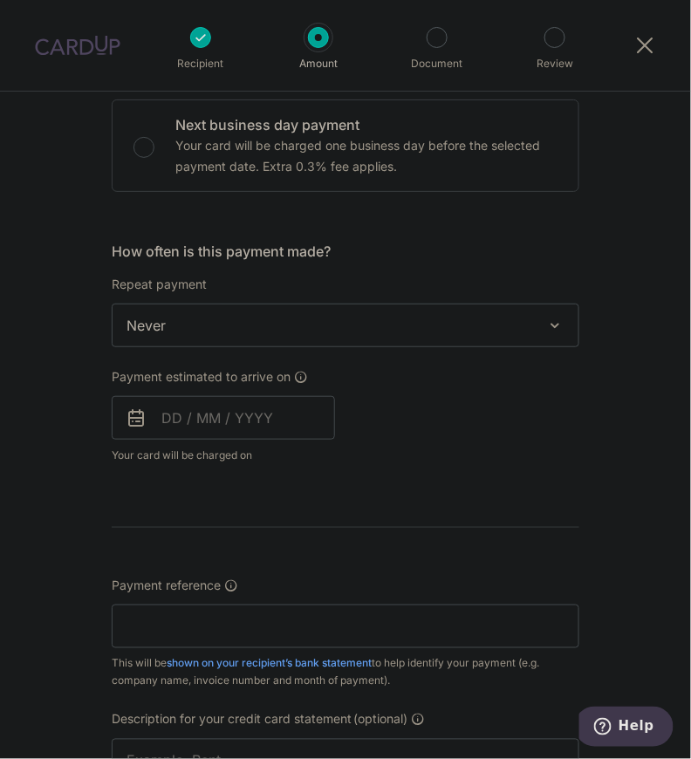
scroll to position [548, 0]
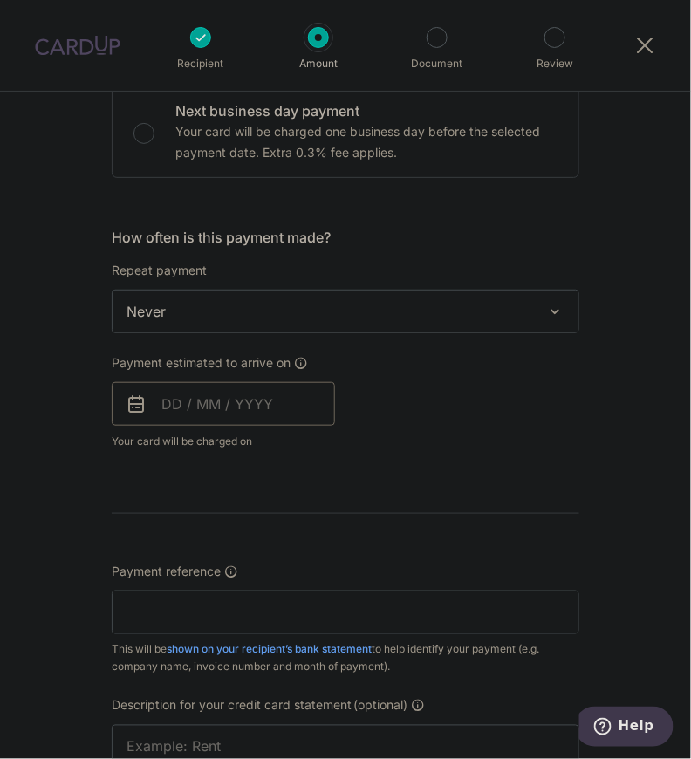
click at [187, 407] on input "text" at bounding box center [223, 404] width 223 height 44
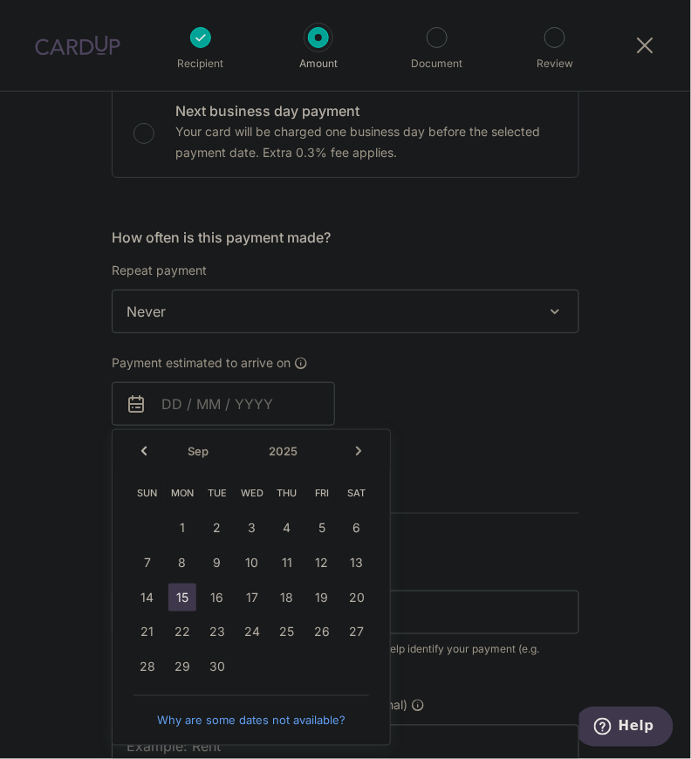
click at [178, 590] on link "15" at bounding box center [182, 597] width 28 height 28
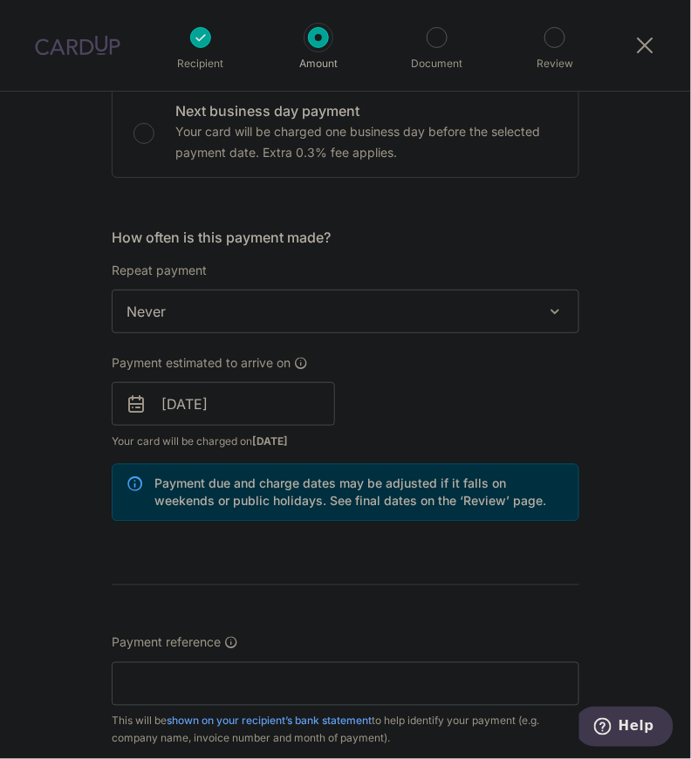
click at [446, 400] on div "Payment estimated to arrive on 15/09/2025 Prev Next Sep Oct Nov Dec 2025 2026 2…" at bounding box center [345, 402] width 488 height 96
click at [236, 386] on input "15/09/2025" at bounding box center [223, 404] width 223 height 44
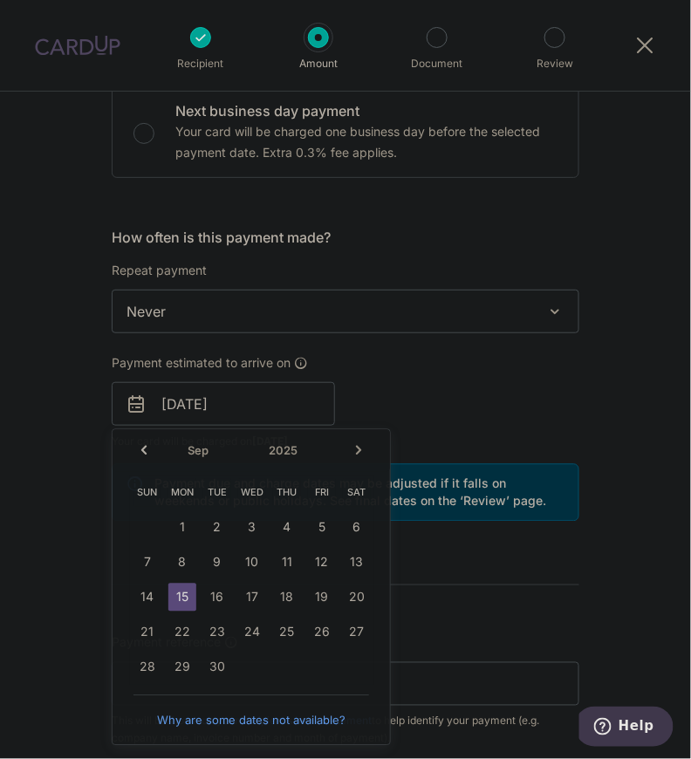
click at [453, 435] on div "Payment estimated to arrive on 15/09/2025 Prev Next Sep Oct Nov Dec 2025 2026 2…" at bounding box center [345, 402] width 488 height 96
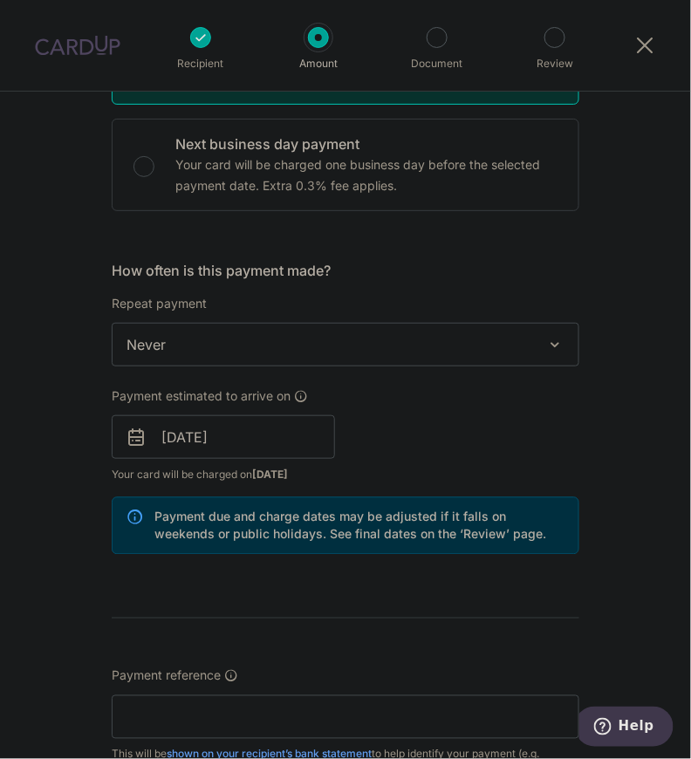
scroll to position [515, 0]
click at [254, 433] on input "15/09/2025" at bounding box center [223, 437] width 223 height 44
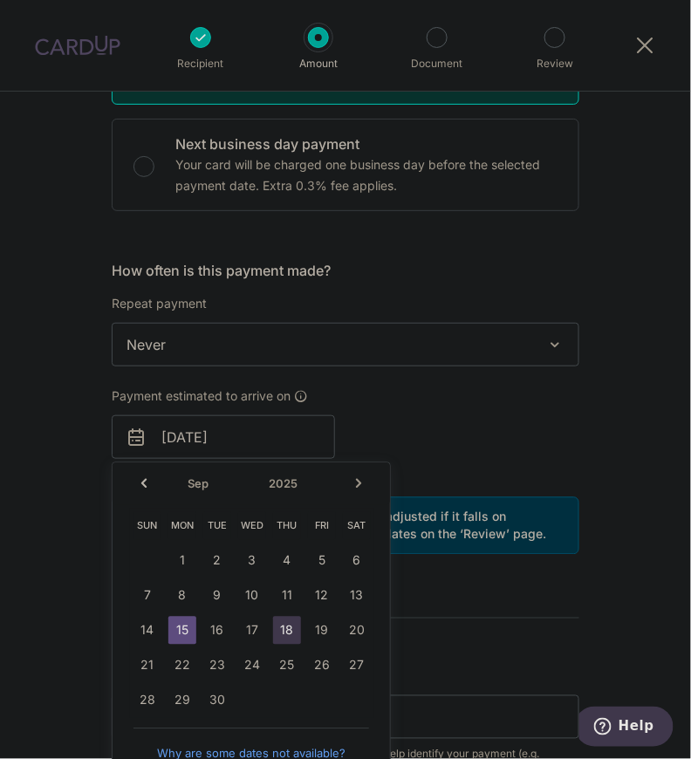
click at [283, 618] on link "18" at bounding box center [287, 631] width 28 height 28
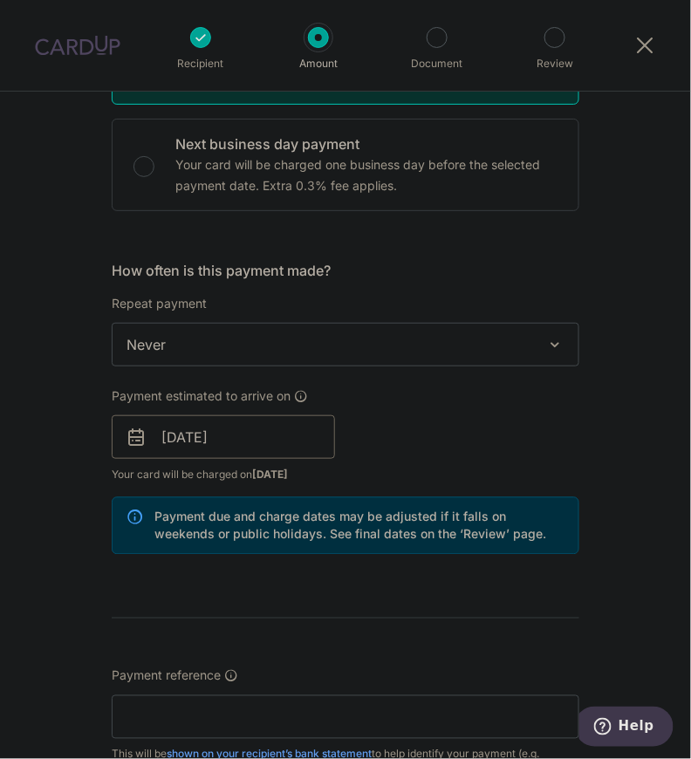
click at [257, 440] on input "18/09/2025" at bounding box center [223, 437] width 223 height 44
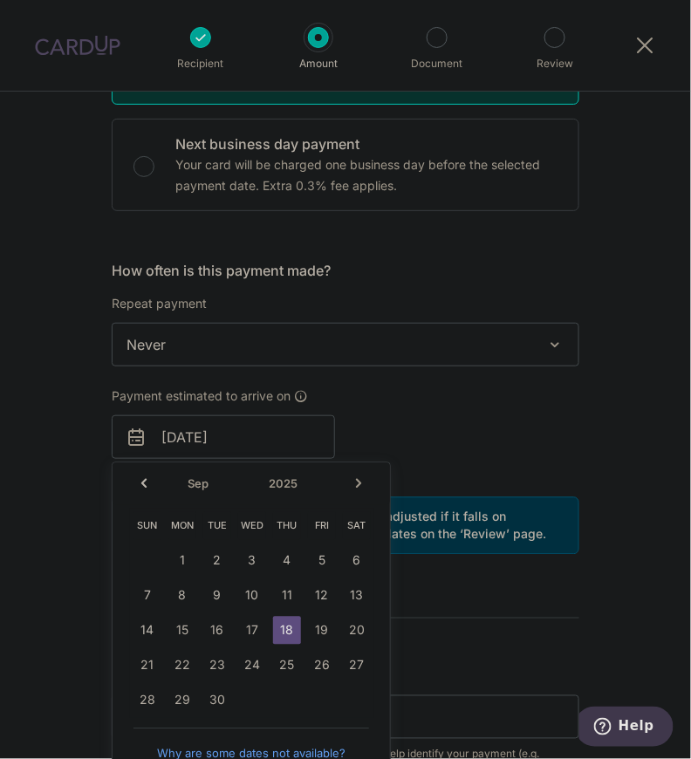
click at [282, 593] on table "Sun Mon Tue Wed Thu Fri Sat 1 2 3 4 5 6 7 8 9 10 11 12 13 14 15 16 17 18 19 20 …" at bounding box center [252, 612] width 244 height 209
click at [165, 628] on td "15" at bounding box center [182, 630] width 35 height 35
type input "15/09/2025"
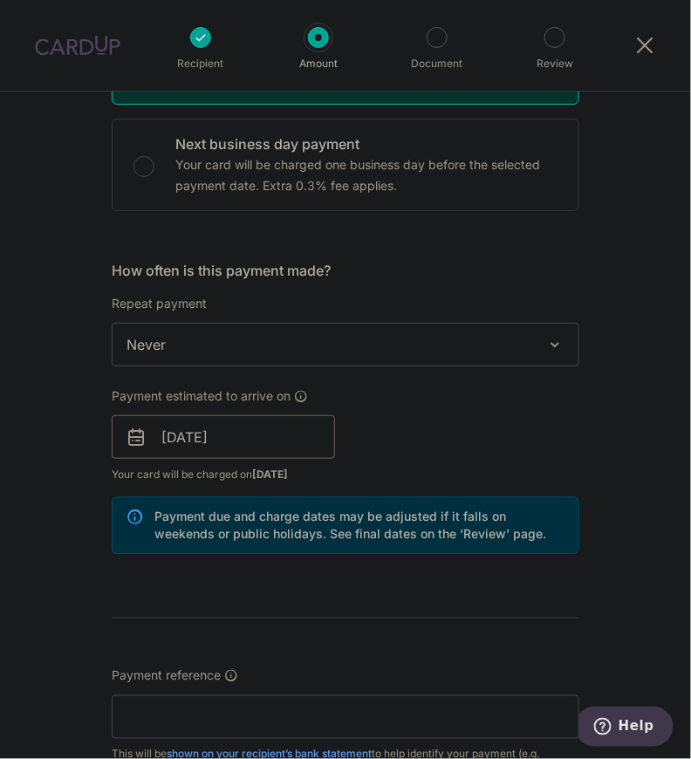
click at [257, 439] on input "15/09/2025" at bounding box center [223, 437] width 223 height 44
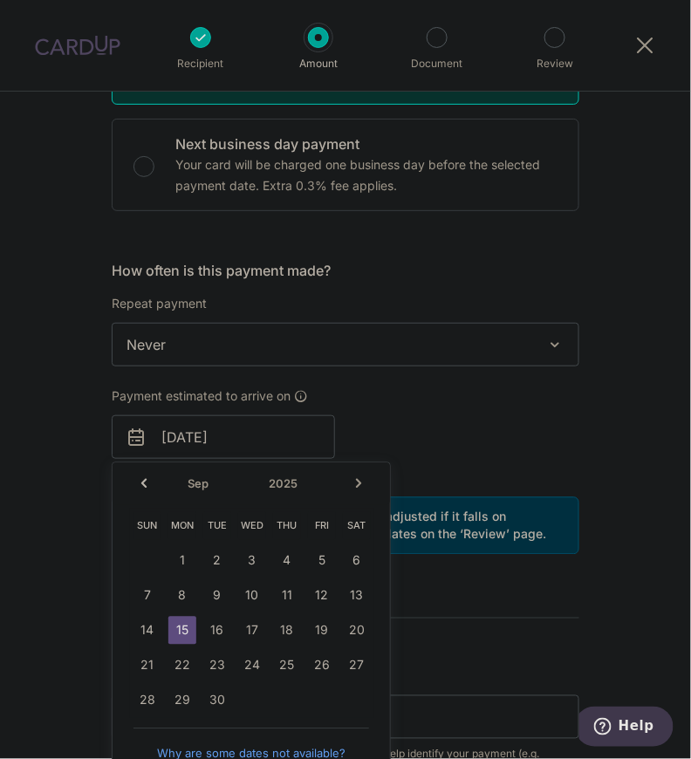
click at [174, 626] on link "15" at bounding box center [182, 631] width 28 height 28
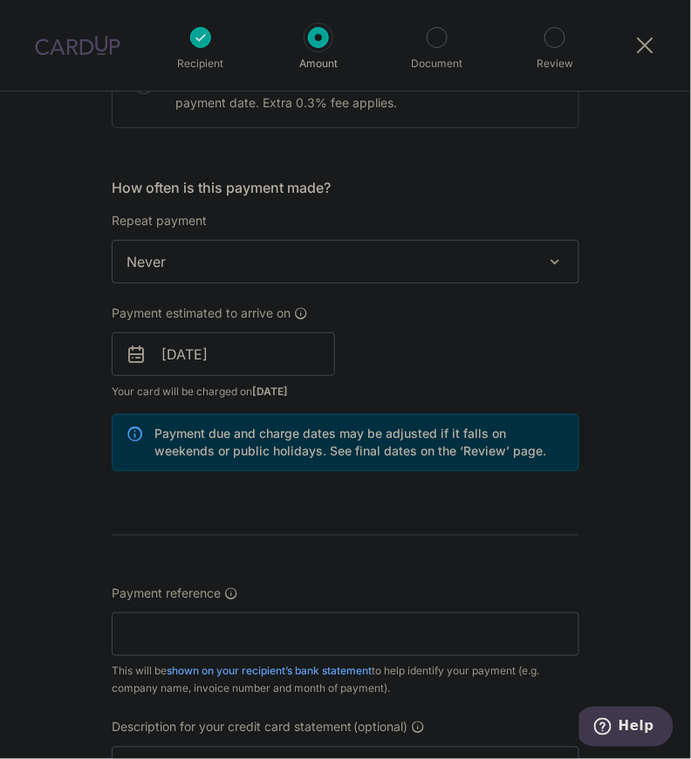
drag, startPoint x: 476, startPoint y: 449, endPoint x: 524, endPoint y: 453, distance: 48.2
click at [524, 453] on p "Payment due and charge dates may be adjusted if it falls on weekends or public …" at bounding box center [359, 443] width 410 height 35
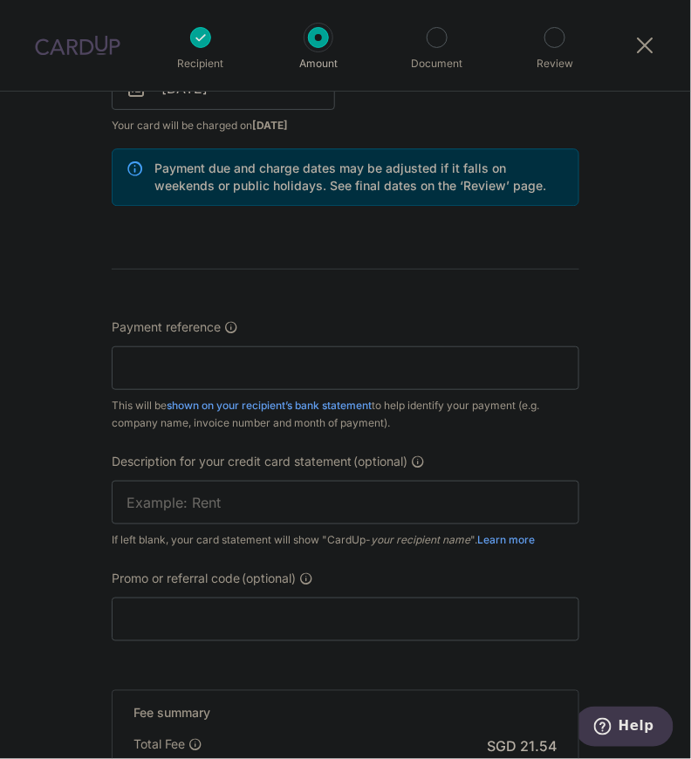
scroll to position [870, 0]
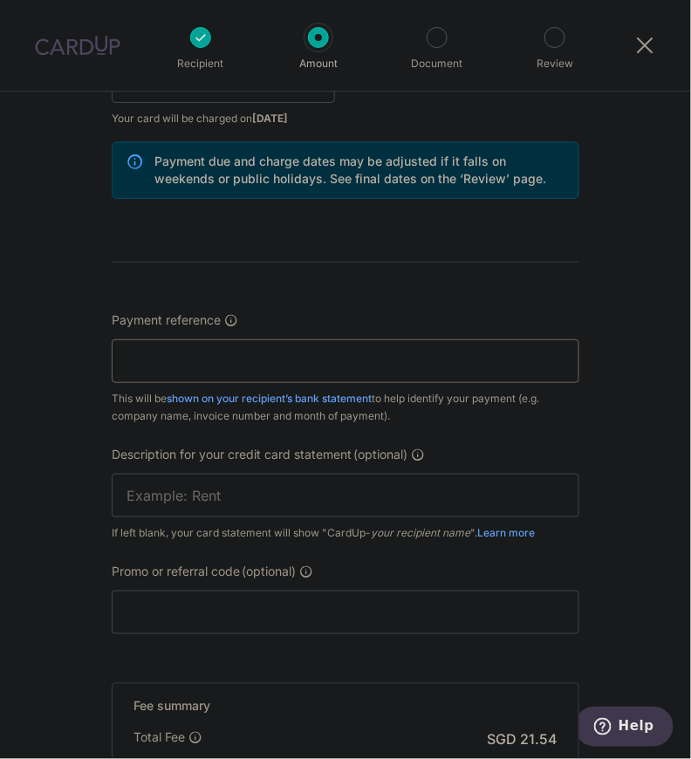
click at [203, 351] on input "Payment reference" at bounding box center [345, 361] width 467 height 44
click at [290, 362] on input "Lume Coffee Pte Ltd" at bounding box center [345, 361] width 467 height 44
paste input "QAS-2025-35768"
type input "Lume Coffee Pte Ltd QAS-2025-35768"
click at [532, 413] on div "This will be shown on your recipient’s bank statement to help identify your pay…" at bounding box center [345, 407] width 467 height 35
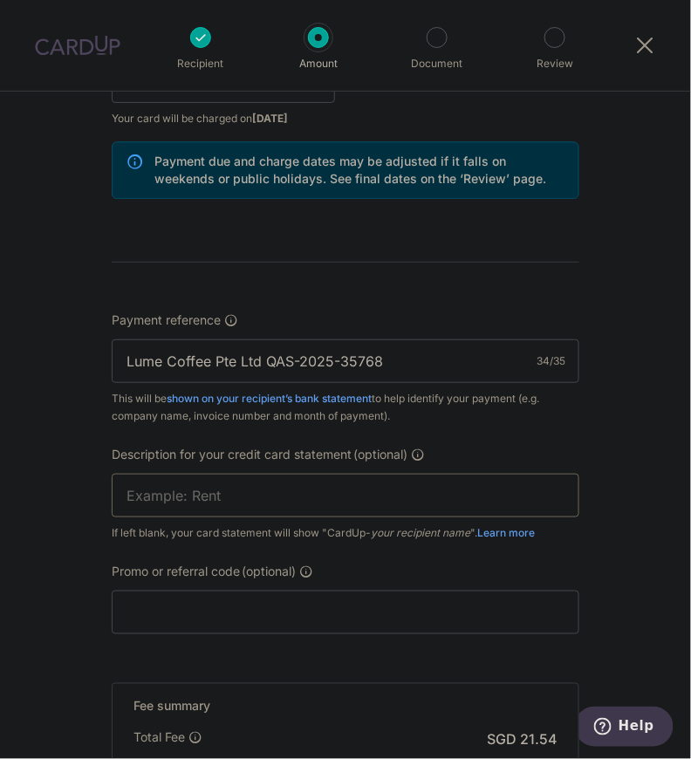
click at [327, 481] on input "text" at bounding box center [345, 496] width 467 height 44
click at [527, 433] on div "Payment reference Lume Coffee Pte Ltd QAS-2025-35768 34/35 This will be shown o…" at bounding box center [345, 472] width 467 height 323
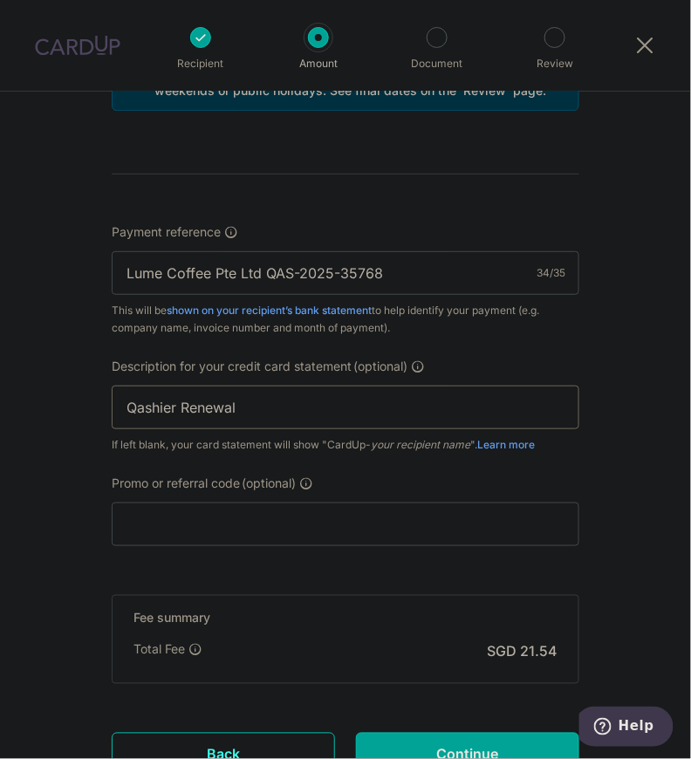
click at [181, 413] on input "Qashier Renewal" at bounding box center [345, 407] width 467 height 44
click at [256, 415] on input "Qashier Renewal" at bounding box center [345, 407] width 467 height 44
click at [179, 402] on input "Qashier Renewal" at bounding box center [345, 407] width 467 height 44
type input "Qashier Renewal"
click at [602, 382] on div "Tell us more about your payment Enter payment amount SGD 760.00 760.00 GST (opt…" at bounding box center [345, 20] width 691 height 1774
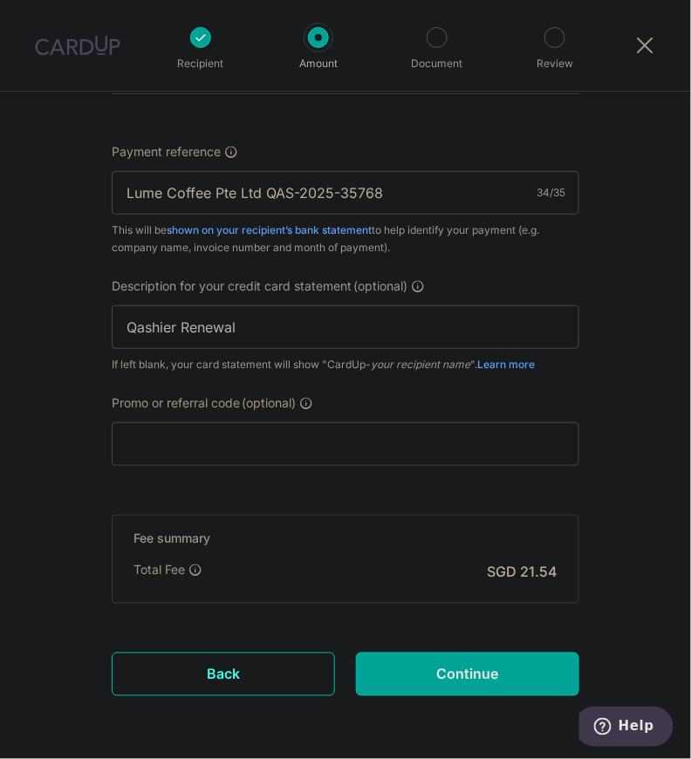
scroll to position [1054, 0]
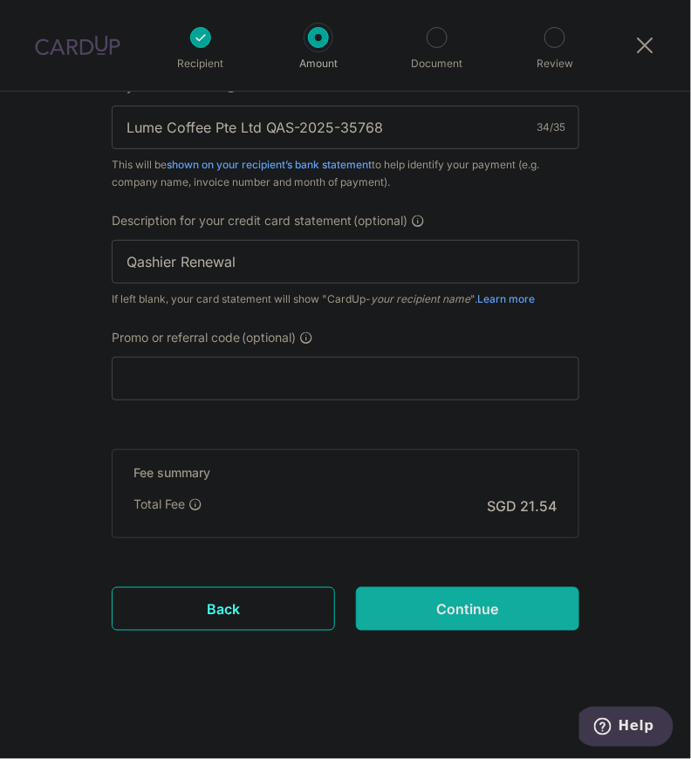
click at [520, 590] on input "Continue" at bounding box center [467, 609] width 223 height 44
type input "Create Schedule"
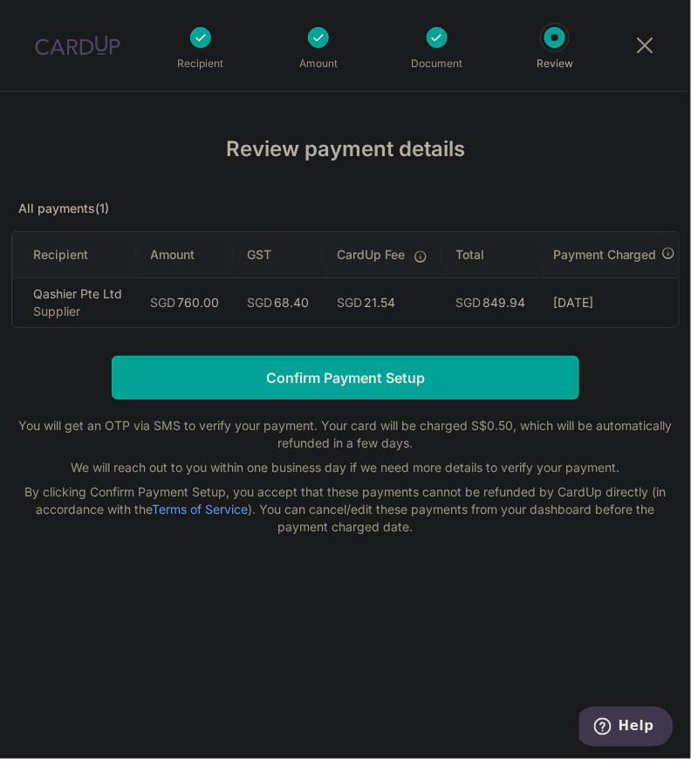
click at [448, 310] on td "SGD 849.94" at bounding box center [490, 302] width 98 height 50
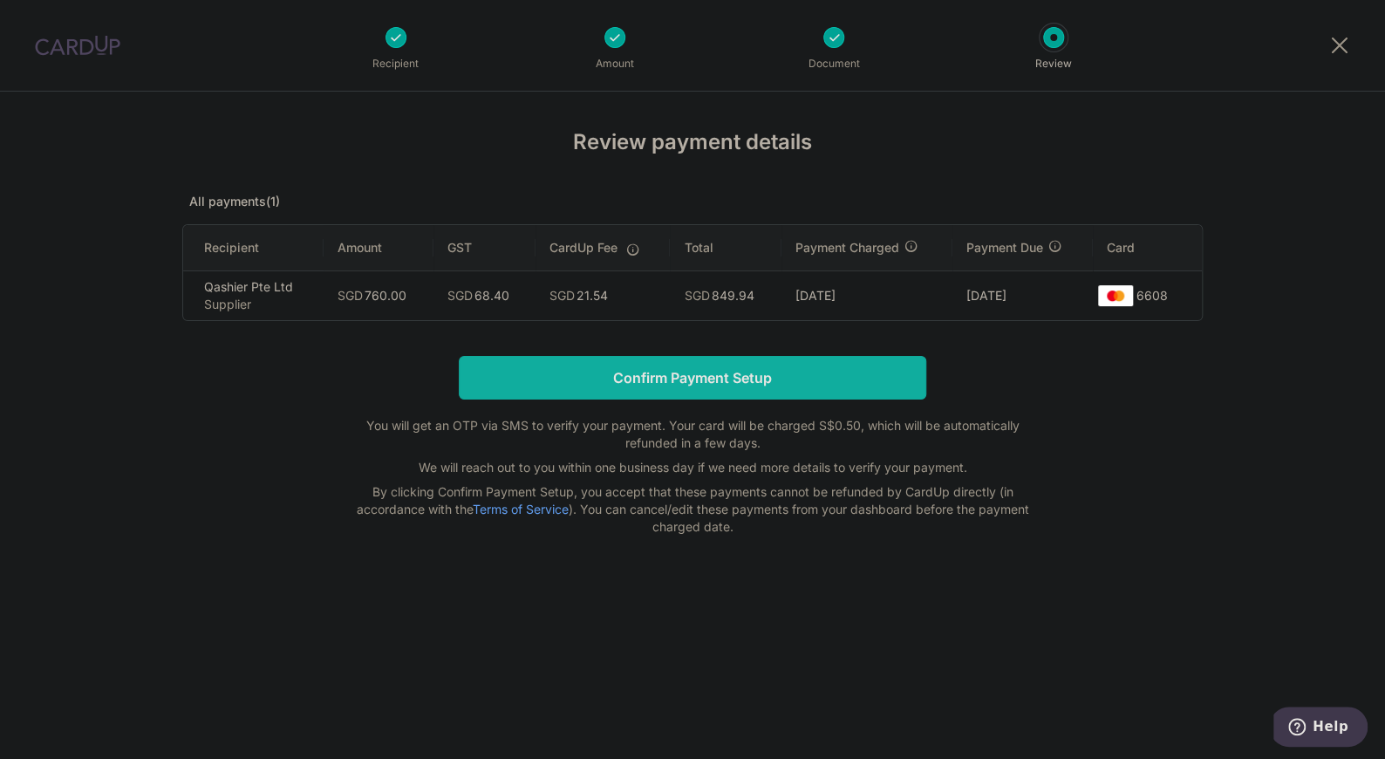
click at [690, 378] on input "Confirm Payment Setup" at bounding box center [692, 378] width 467 height 44
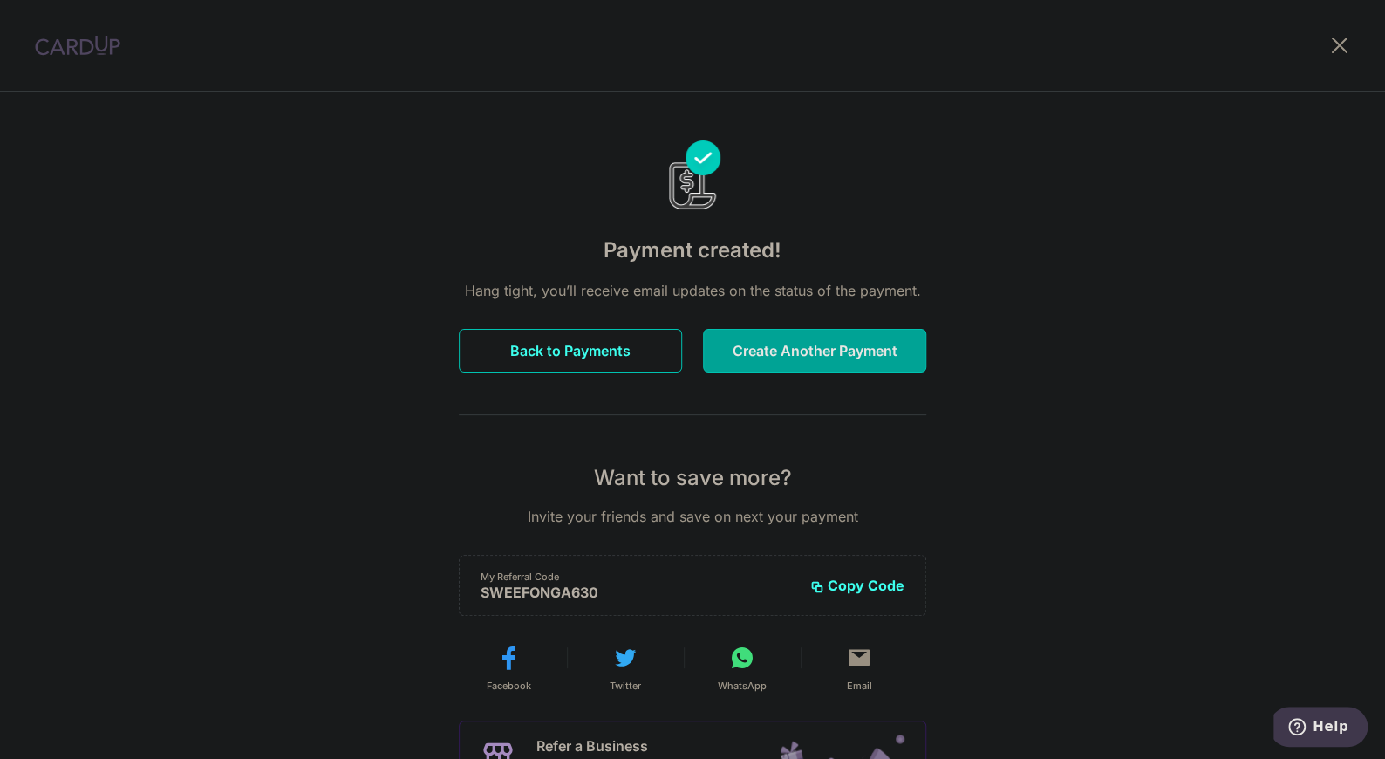
click at [983, 273] on div "Payment created! Hang tight, you’ll receive email updates on the status of the …" at bounding box center [692, 557] width 1385 height 931
click at [567, 343] on button "Back to Payments" at bounding box center [570, 351] width 223 height 44
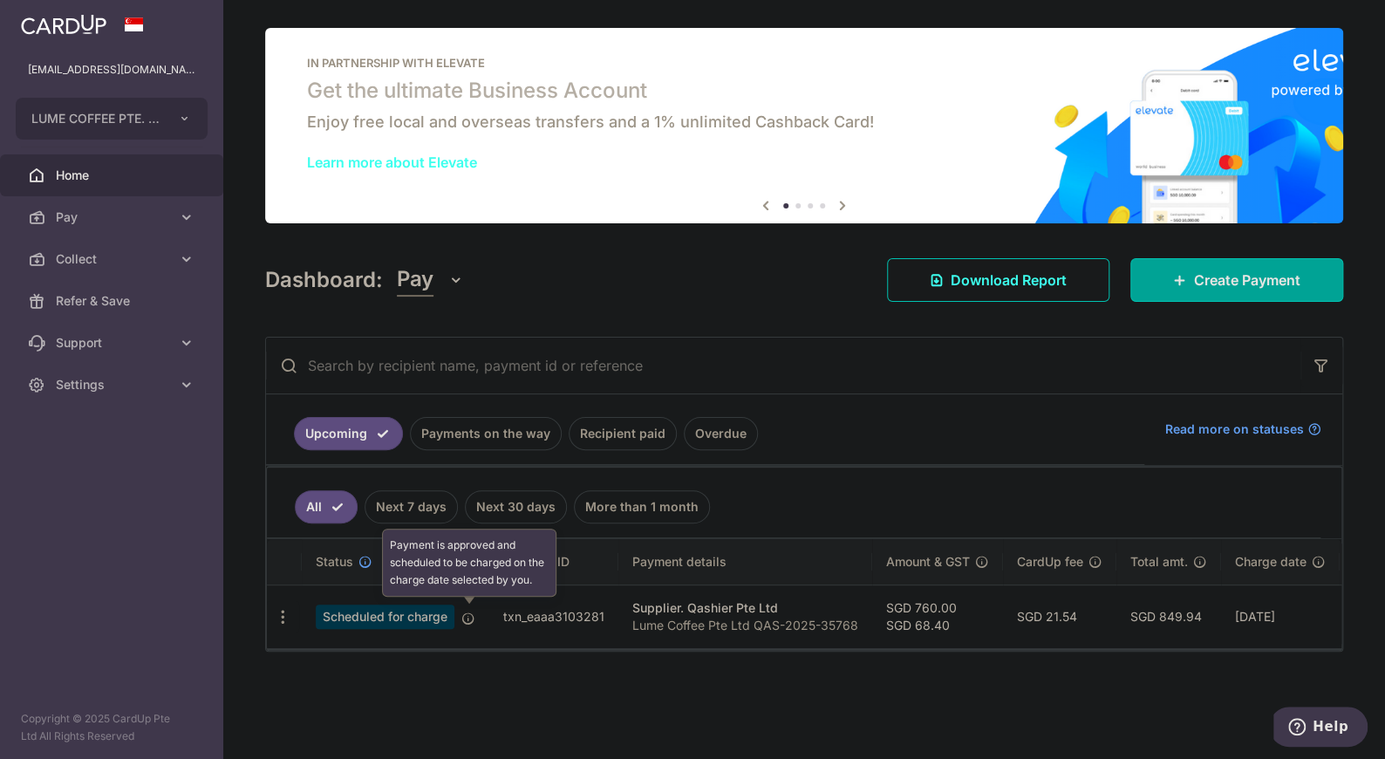
click at [468, 621] on icon at bounding box center [468, 618] width 14 height 14
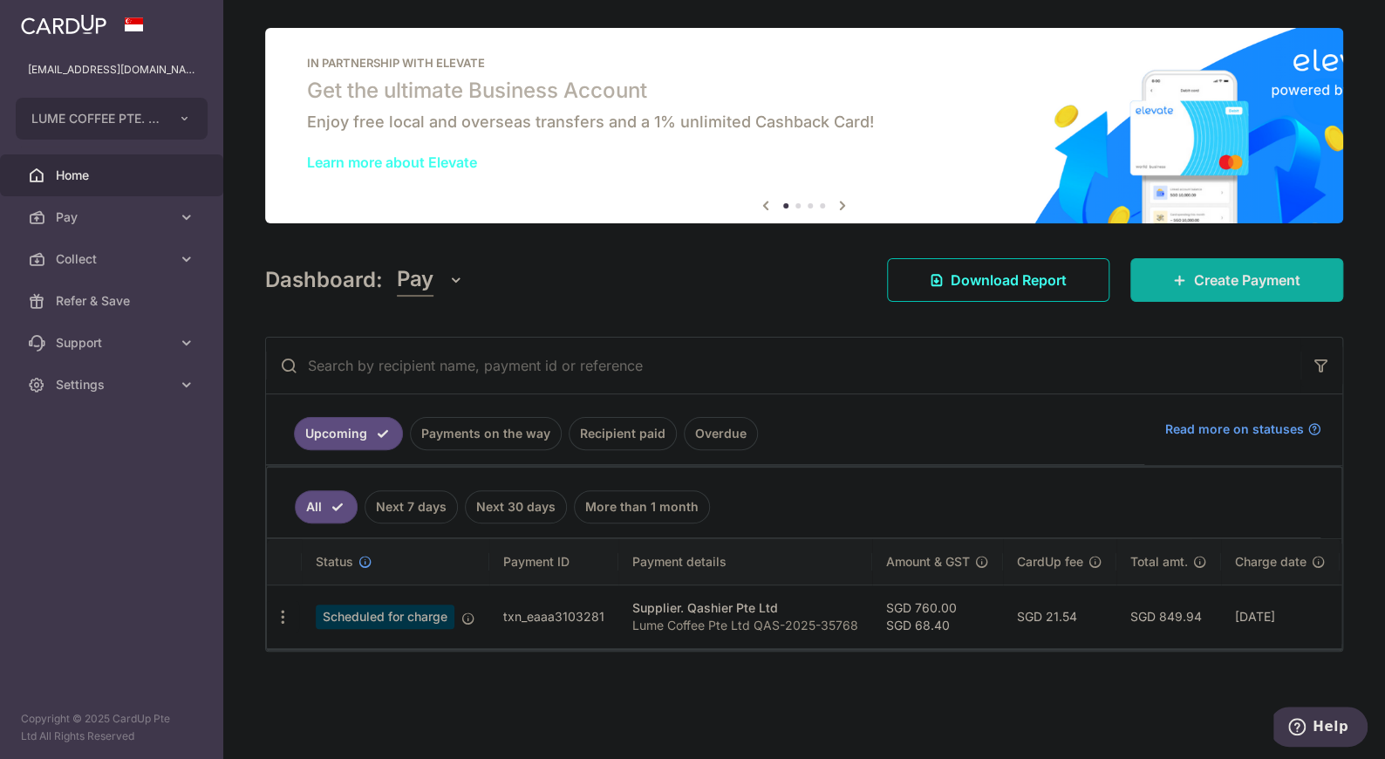
click at [1179, 266] on link "Create Payment" at bounding box center [1236, 280] width 213 height 44
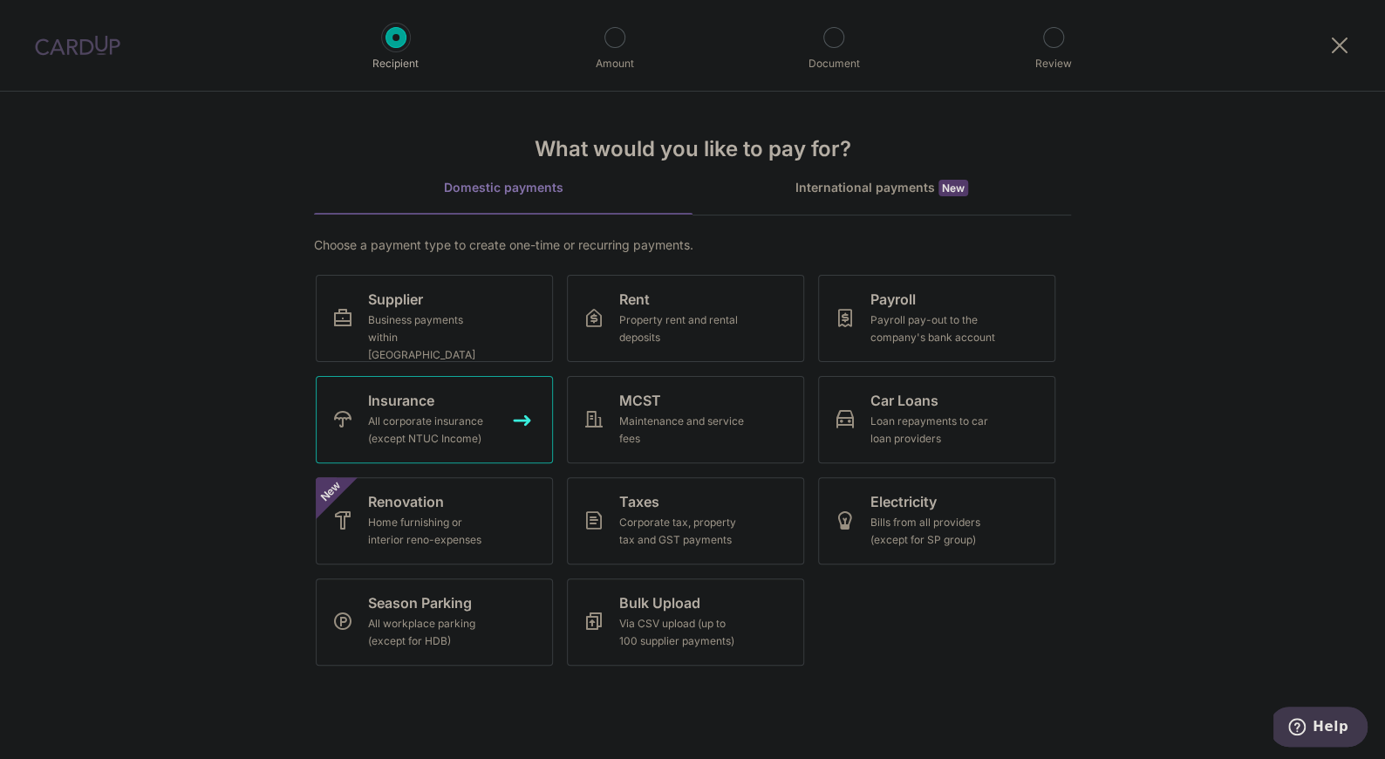
click at [415, 385] on link "Insurance All corporate insurance (except NTUC Income)" at bounding box center [434, 419] width 237 height 87
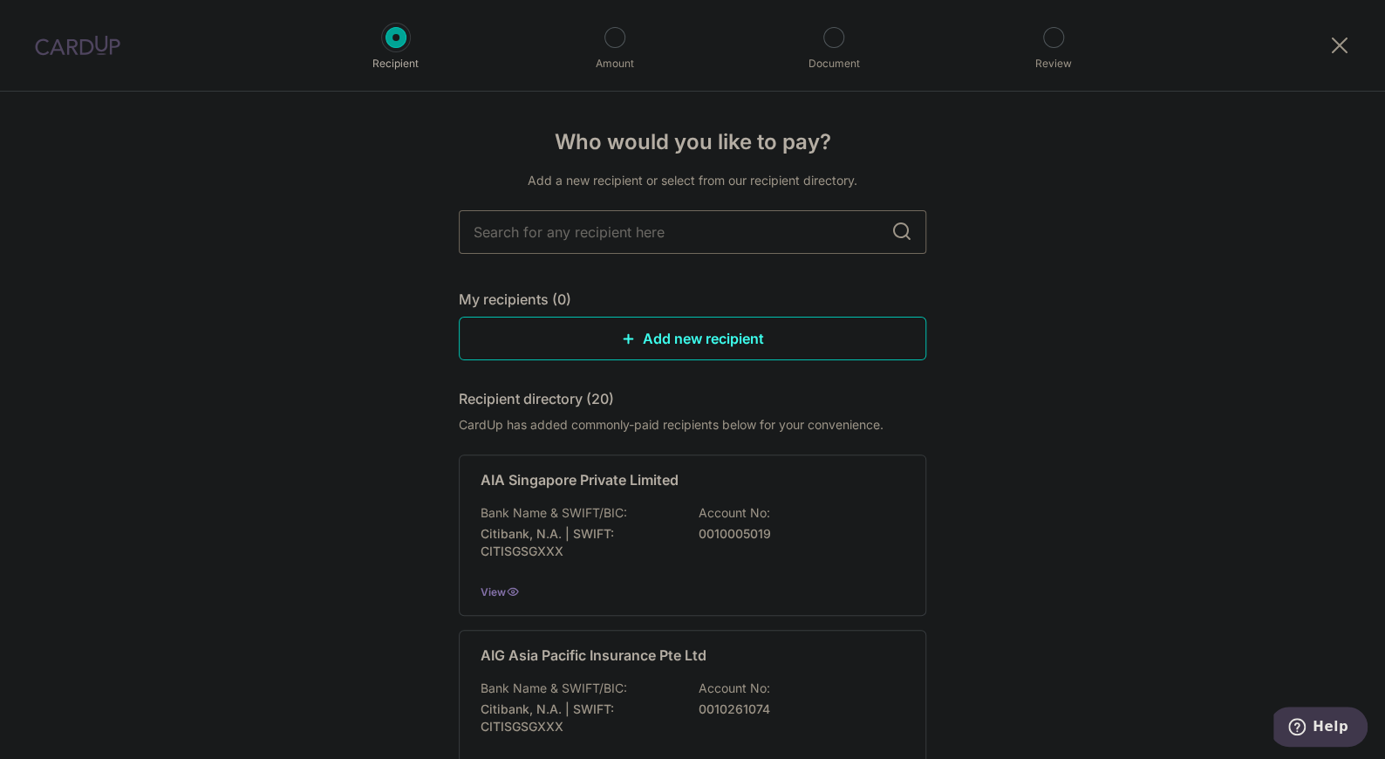
click at [713, 229] on input "text" at bounding box center [692, 232] width 467 height 44
type input "q"
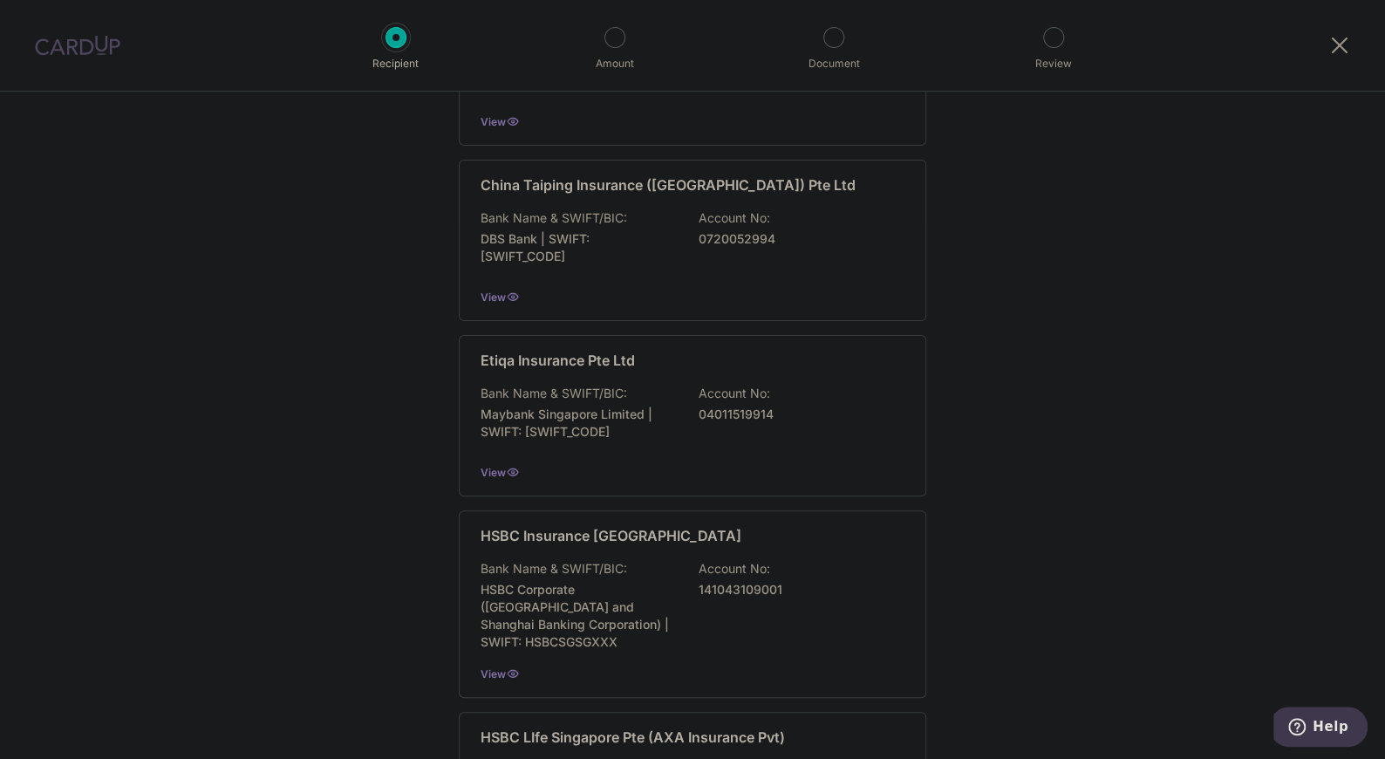
scroll to position [822, 0]
